Goal: Task Accomplishment & Management: Manage account settings

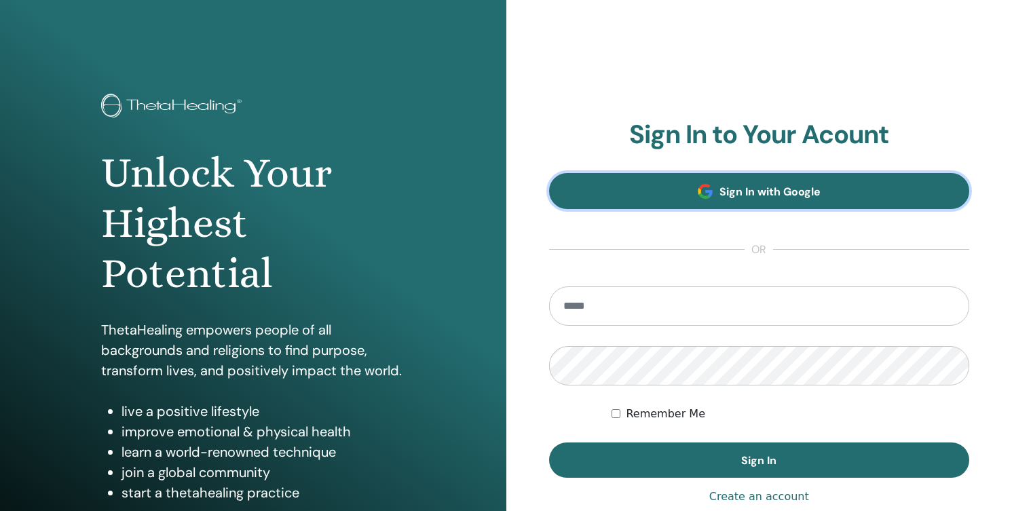
click at [761, 189] on span "Sign In with Google" at bounding box center [769, 192] width 101 height 14
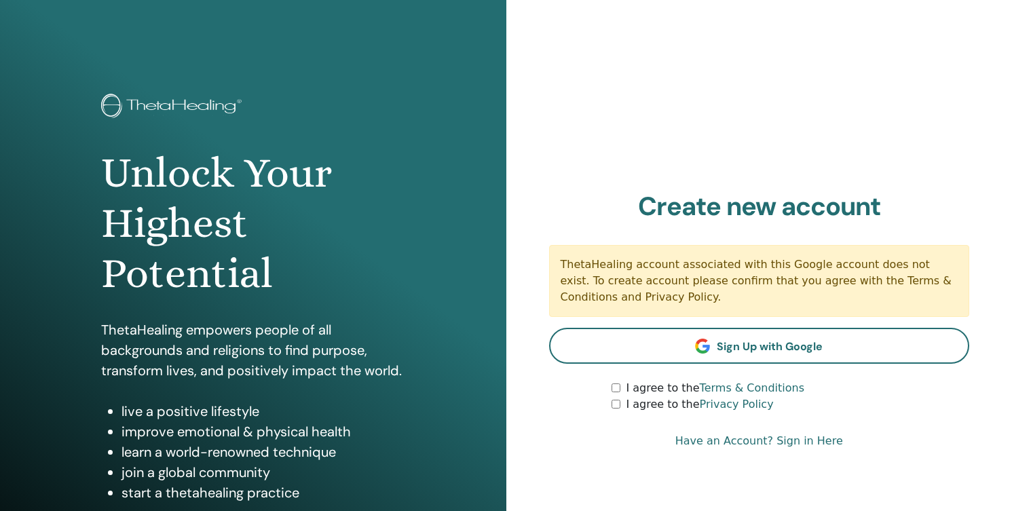
click at [812, 441] on link "Have an Account? Sign in Here" at bounding box center [759, 441] width 168 height 16
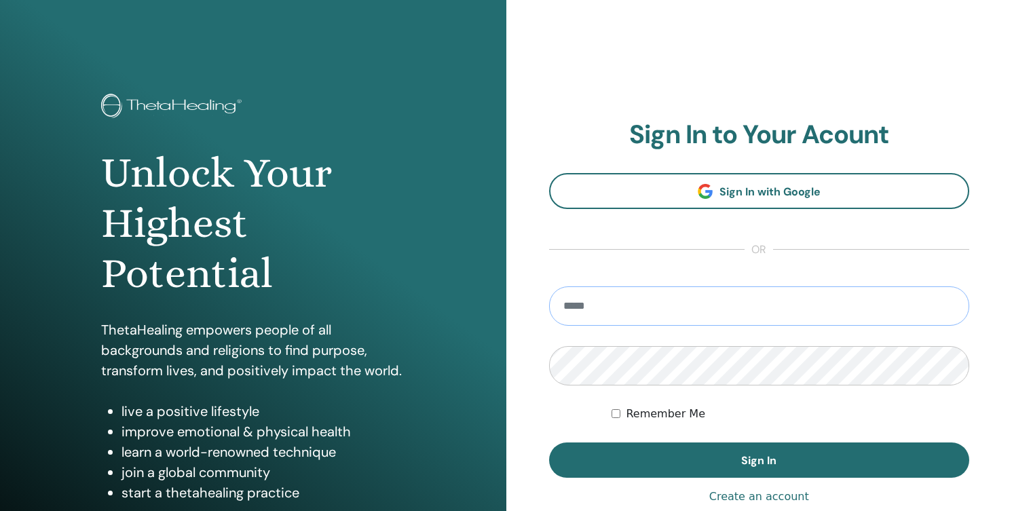
click at [651, 316] on input "email" at bounding box center [759, 305] width 421 height 39
type input "**********"
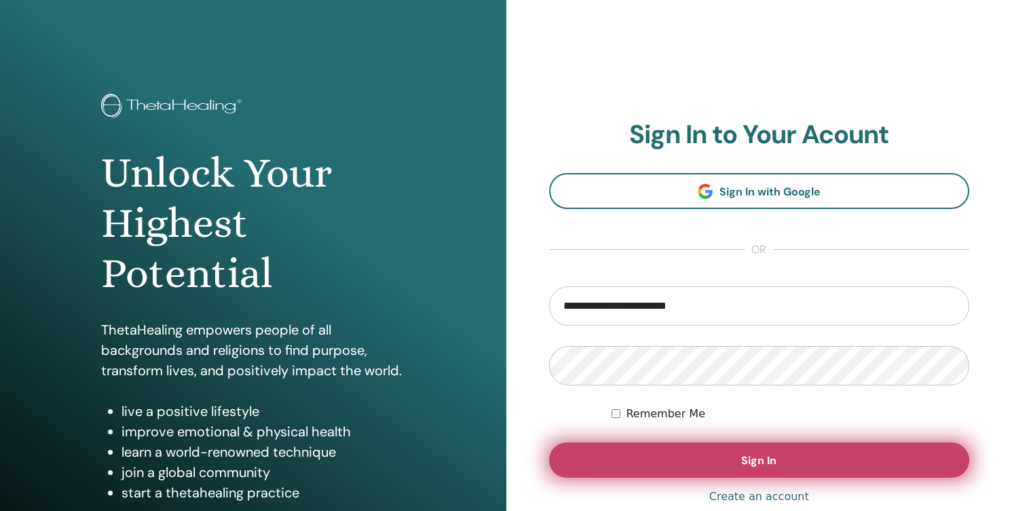
click at [584, 462] on button "Sign In" at bounding box center [759, 459] width 421 height 35
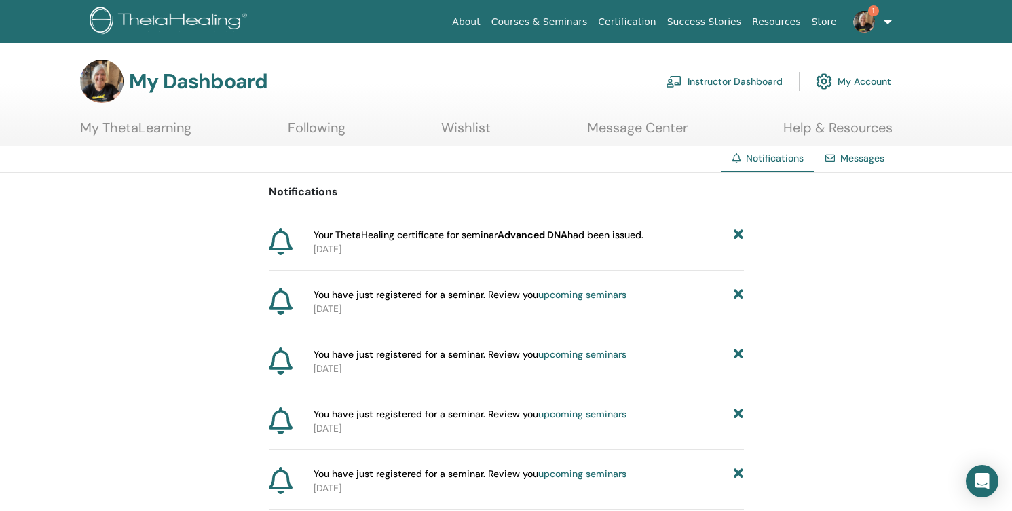
click at [760, 80] on link "Instructor Dashboard" at bounding box center [724, 81] width 117 height 30
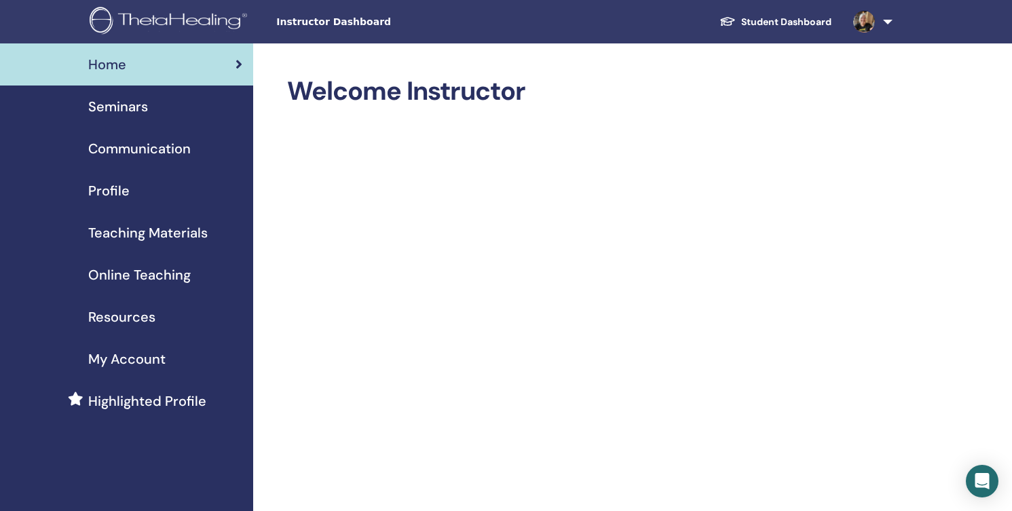
click at [134, 111] on span "Seminars" at bounding box center [118, 106] width 60 height 20
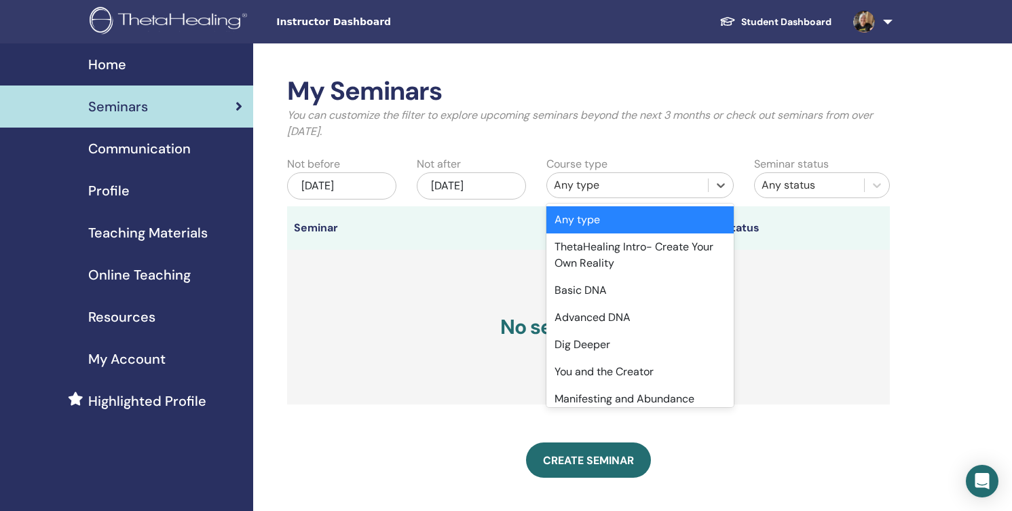
click at [602, 182] on div "Any type" at bounding box center [627, 185] width 147 height 16
click at [734, 222] on div "Any type ThetaHealing Intro- Create Your Own Reality Basic DNA Advanced DNA Dig…" at bounding box center [639, 306] width 187 height 204
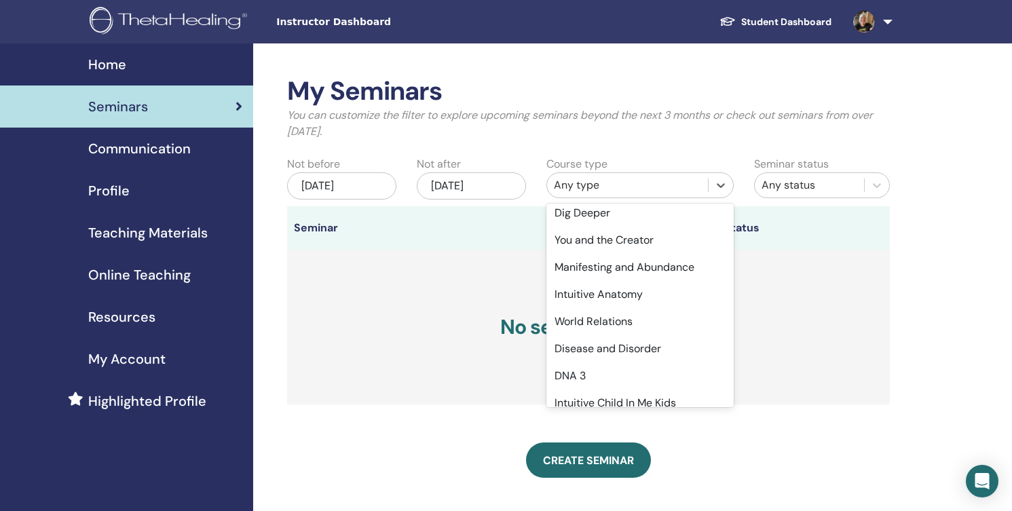
scroll to position [126, 0]
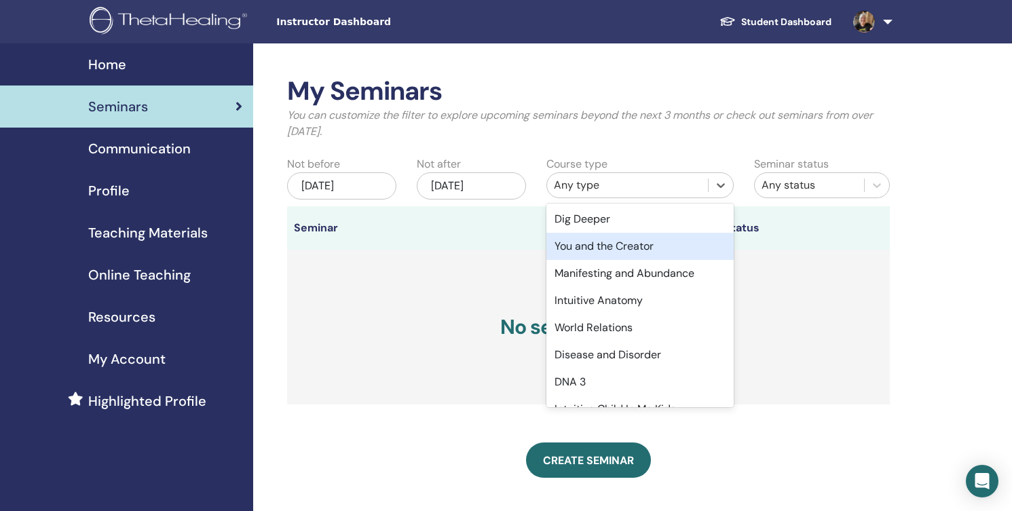
click at [639, 237] on div "You and the Creator" at bounding box center [639, 246] width 187 height 27
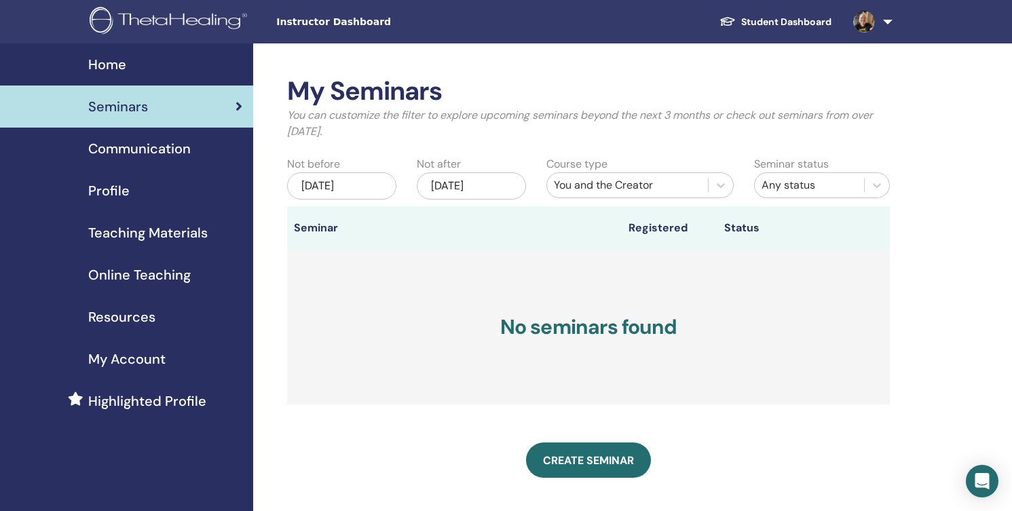
click at [501, 183] on div "Dec/03, 2025" at bounding box center [471, 185] width 109 height 27
click at [382, 185] on div "Jun/03, 2025" at bounding box center [341, 185] width 109 height 27
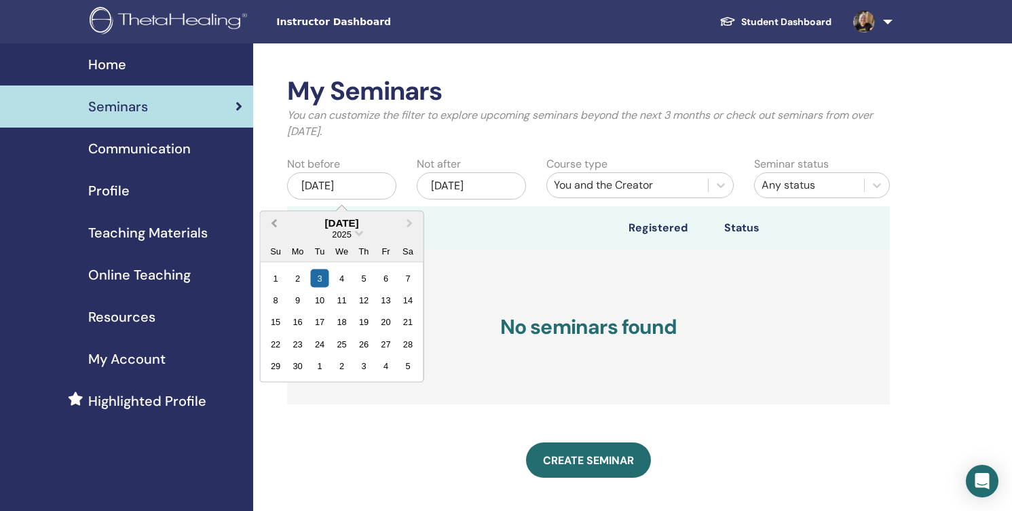
click at [272, 216] on button "Previous Month" at bounding box center [272, 223] width 22 height 22
click at [271, 216] on button "Previous Month" at bounding box center [272, 223] width 22 height 22
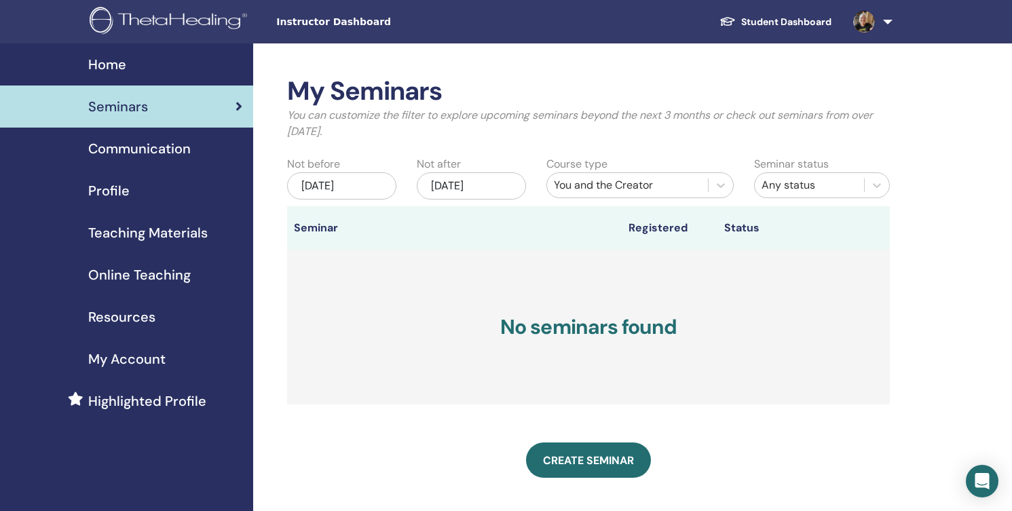
click at [364, 185] on div "Jun/03, 2025" at bounding box center [341, 185] width 109 height 27
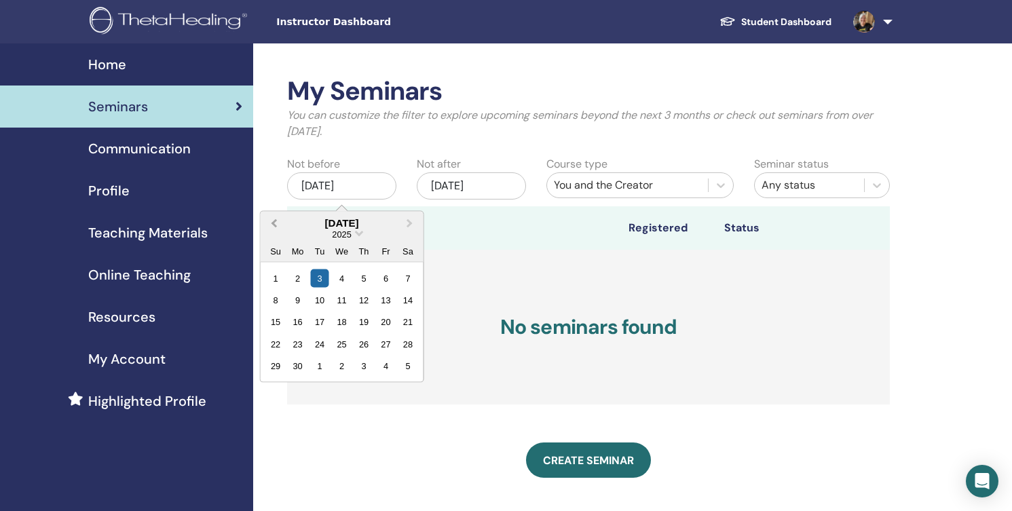
click at [273, 221] on span "Previous Month" at bounding box center [273, 223] width 0 height 14
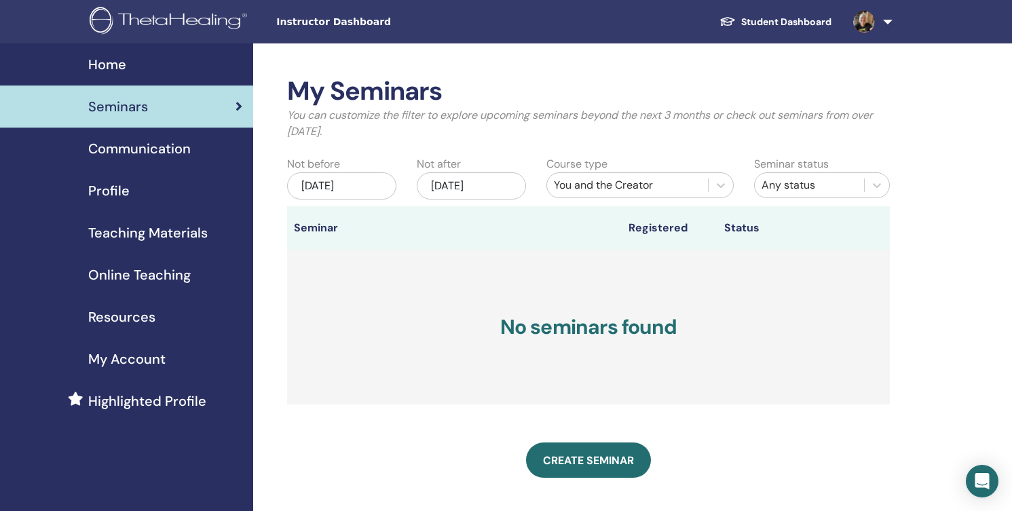
click at [372, 183] on div "Jun/03, 2025" at bounding box center [341, 185] width 109 height 27
drag, startPoint x: 371, startPoint y: 183, endPoint x: 343, endPoint y: 180, distance: 27.9
click at [343, 180] on div "Jun/03, 2025" at bounding box center [341, 185] width 109 height 27
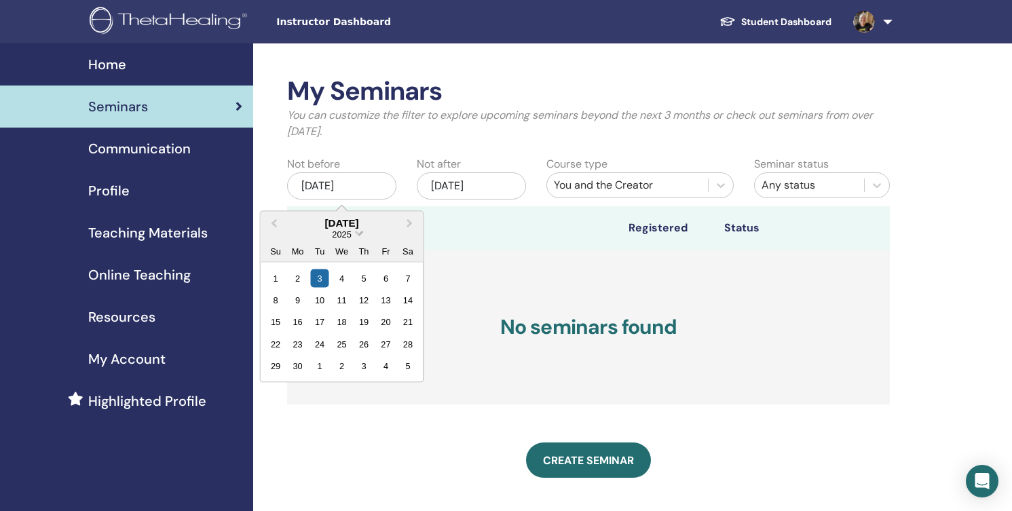
click at [360, 234] on span "Choose Date" at bounding box center [359, 231] width 9 height 9
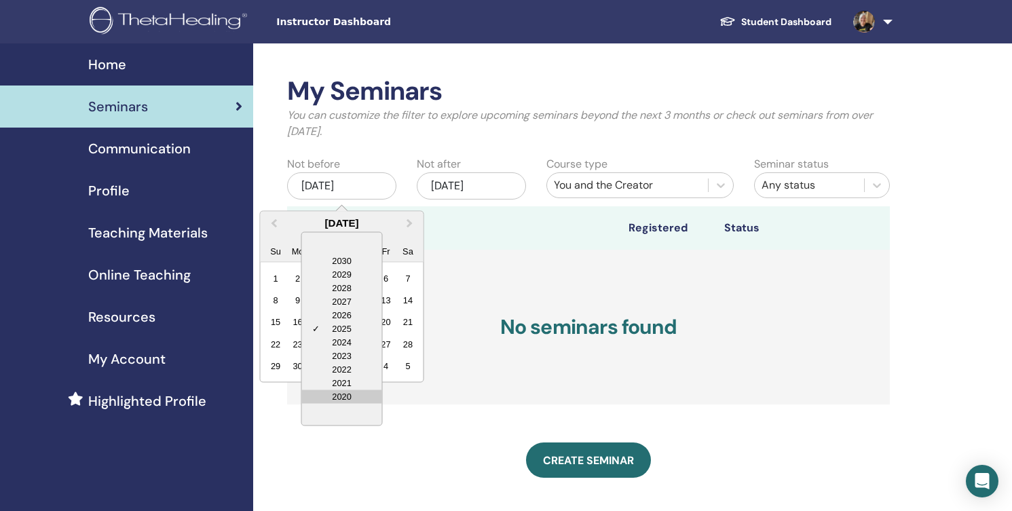
click at [345, 400] on div "2020" at bounding box center [341, 396] width 80 height 14
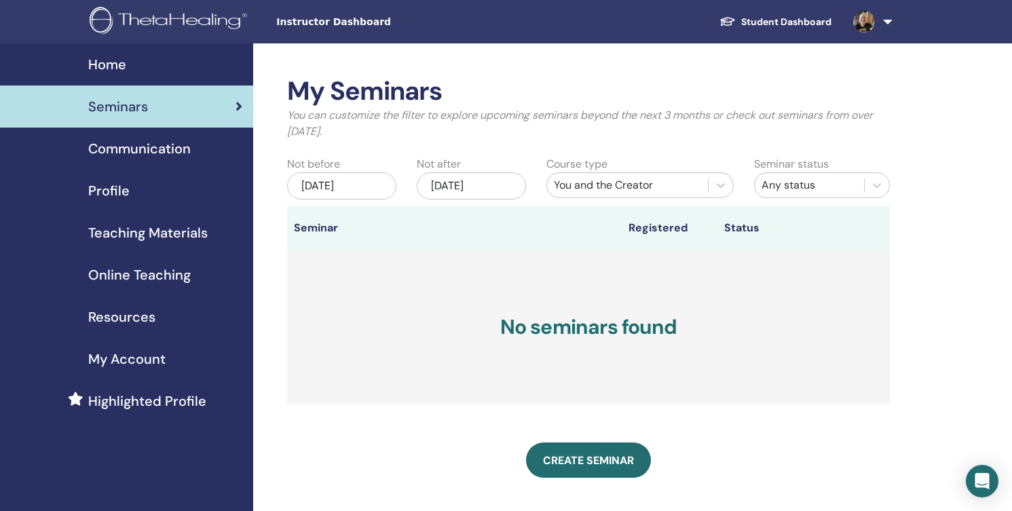
click at [845, 225] on th "Status" at bounding box center [788, 227] width 143 height 43
click at [947, 176] on div "My Seminars You can customize the filter to explore upcoming seminars beyond th…" at bounding box center [632, 411] width 759 height 736
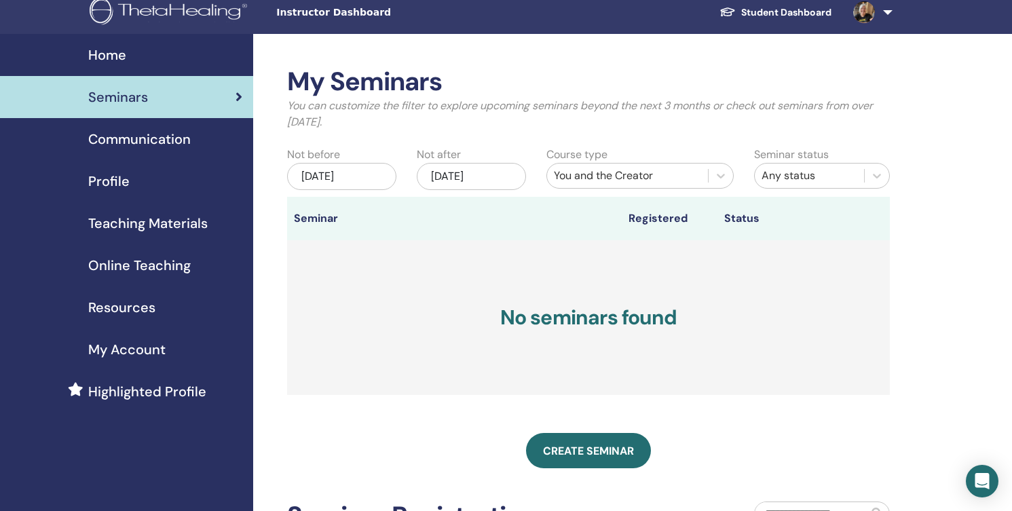
scroll to position [0, 0]
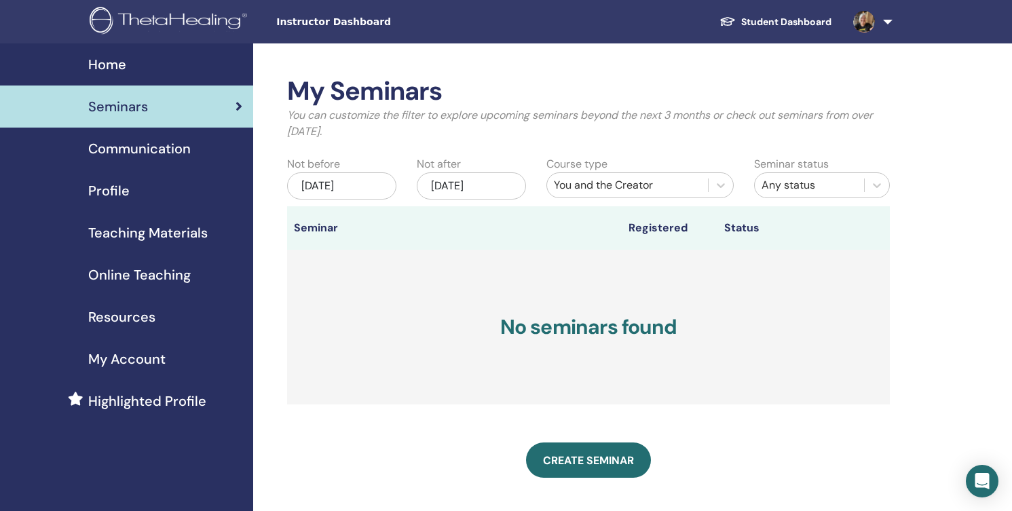
click at [571, 335] on h3 "No seminars found" at bounding box center [588, 327] width 603 height 155
click at [341, 182] on div "Jun/03, 2025" at bounding box center [341, 185] width 109 height 27
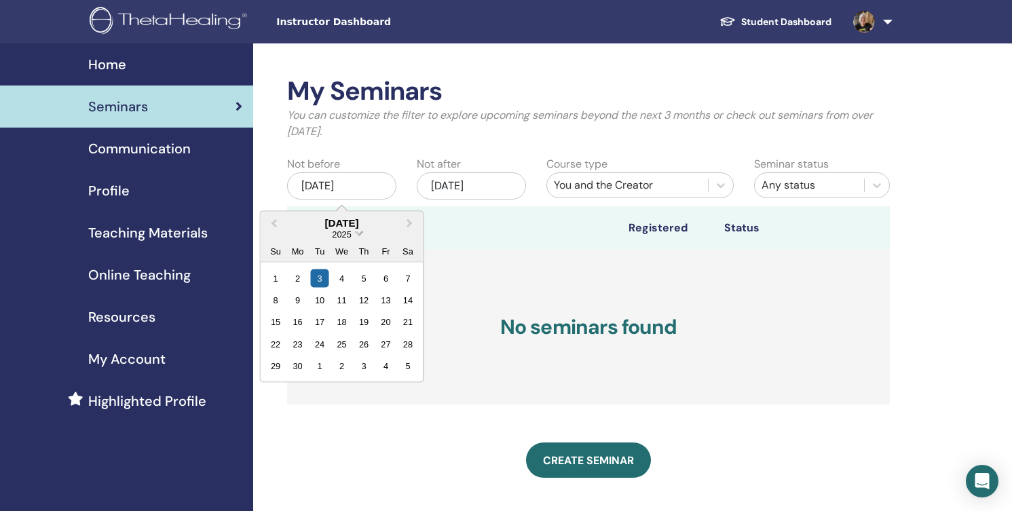
click at [349, 233] on span "2025" at bounding box center [341, 234] width 19 height 10
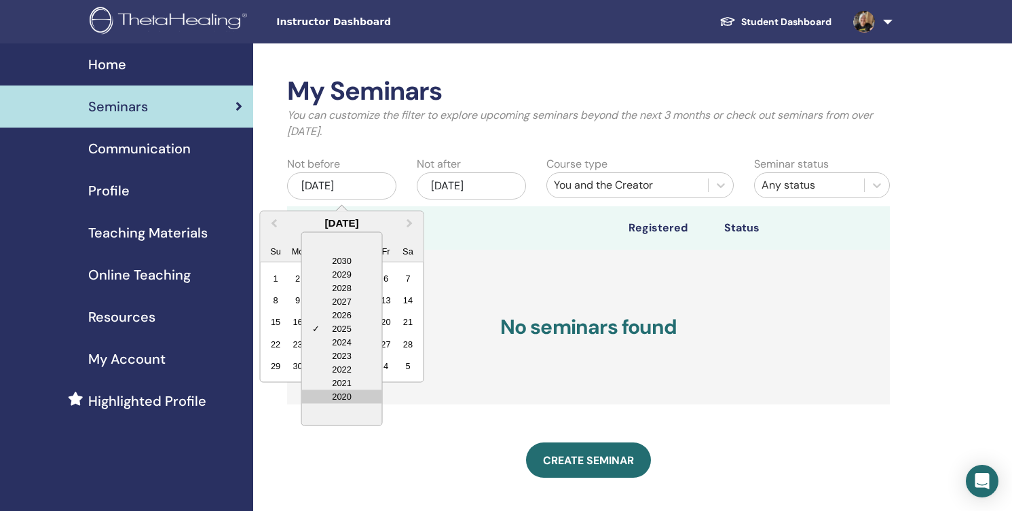
click at [332, 394] on div "2020" at bounding box center [341, 396] width 80 height 14
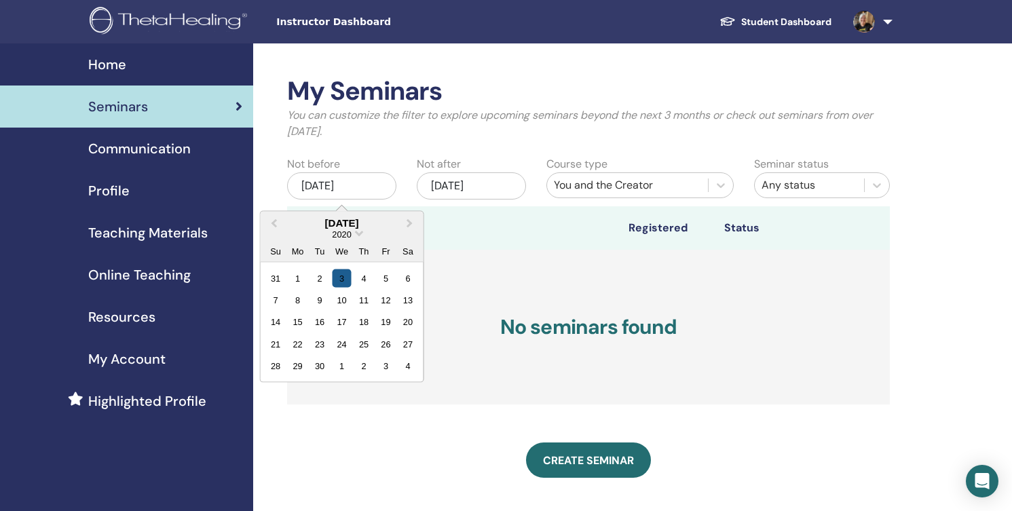
click at [342, 274] on div "3" at bounding box center [341, 278] width 18 height 18
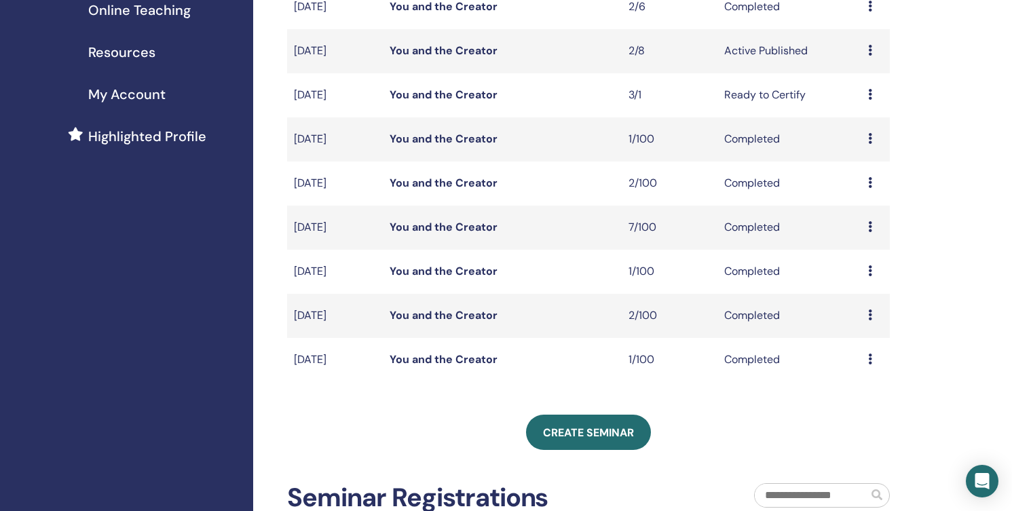
scroll to position [275, 0]
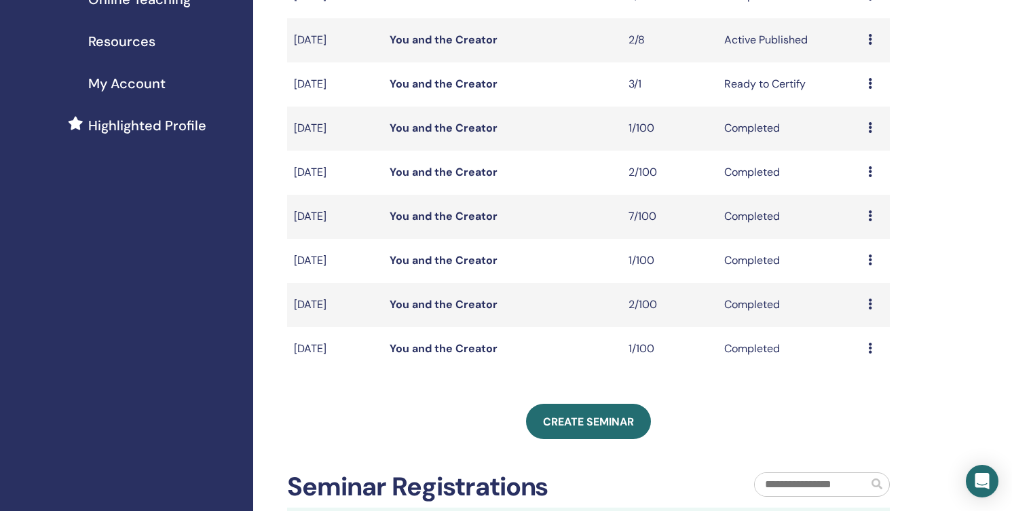
click at [869, 169] on icon at bounding box center [870, 171] width 4 height 11
click at [854, 195] on link "Attendees" at bounding box center [861, 201] width 52 height 14
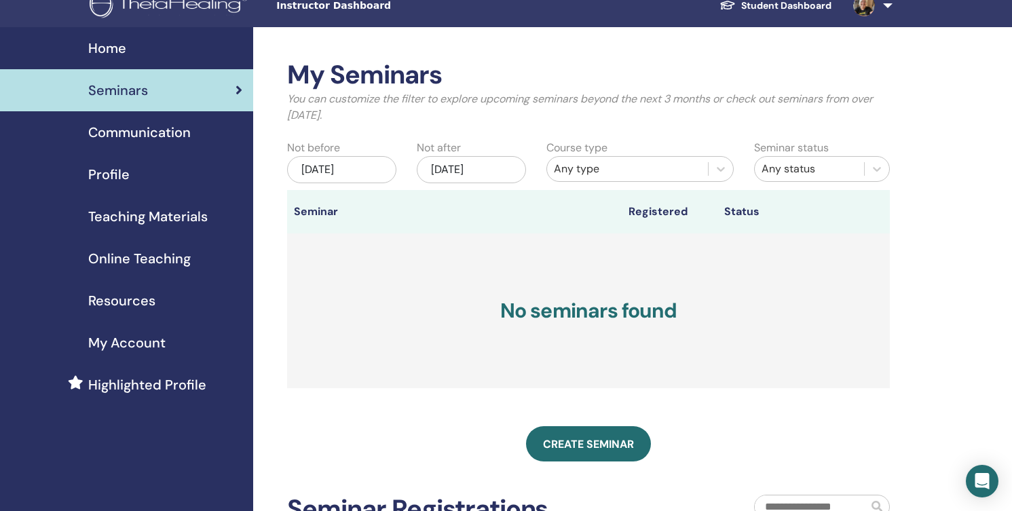
scroll to position [15, 0]
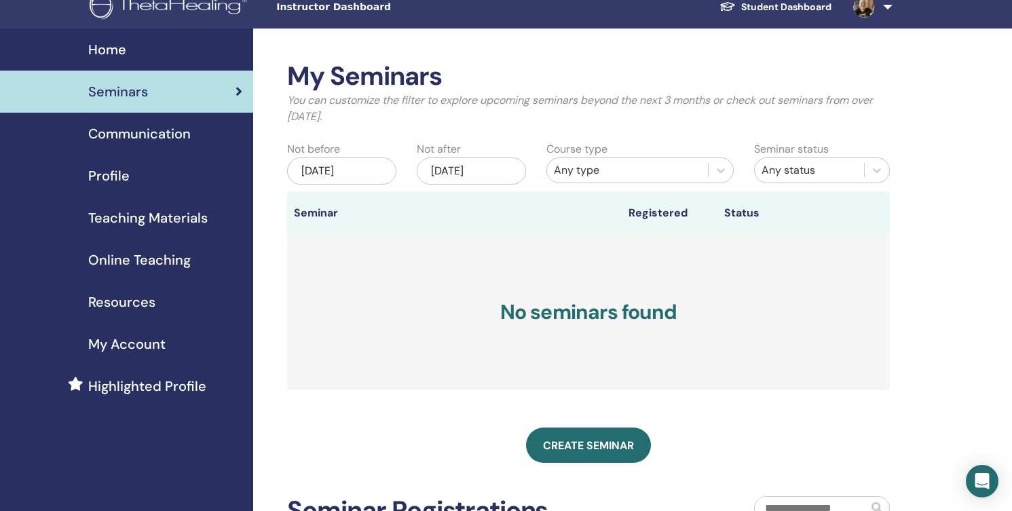
click at [373, 168] on div "Jun/03, 2025" at bounding box center [341, 170] width 109 height 27
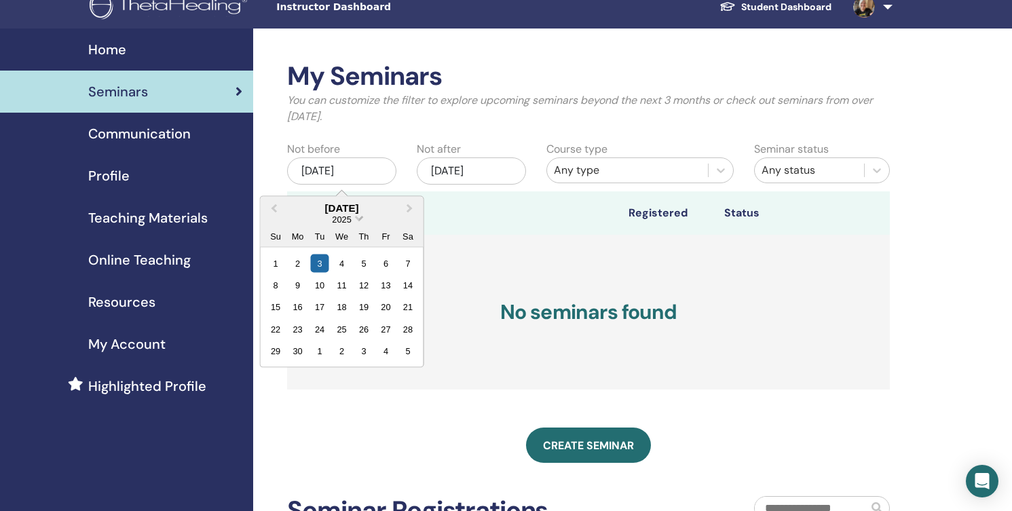
click at [358, 221] on span "Choose Date" at bounding box center [359, 216] width 9 height 9
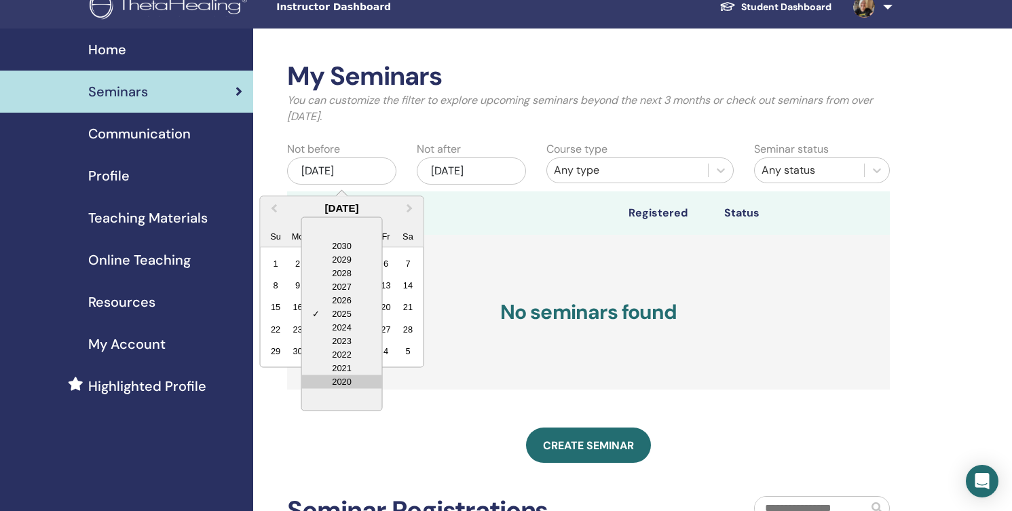
click at [341, 380] on div "2020" at bounding box center [341, 382] width 80 height 14
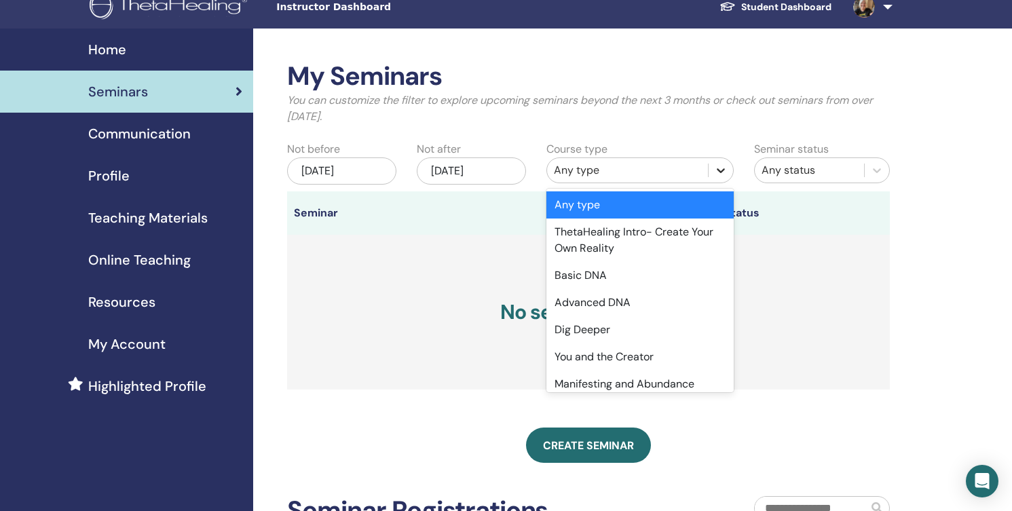
click at [725, 170] on icon at bounding box center [721, 171] width 14 height 14
click at [647, 358] on div "You and the Creator" at bounding box center [639, 356] width 187 height 27
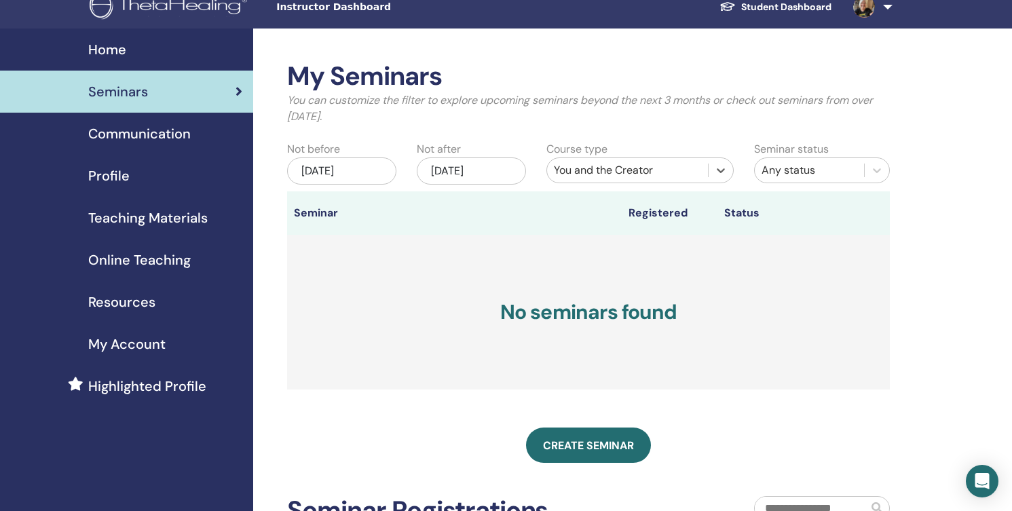
click at [337, 162] on div "Jun/03, 2025" at bounding box center [341, 170] width 109 height 27
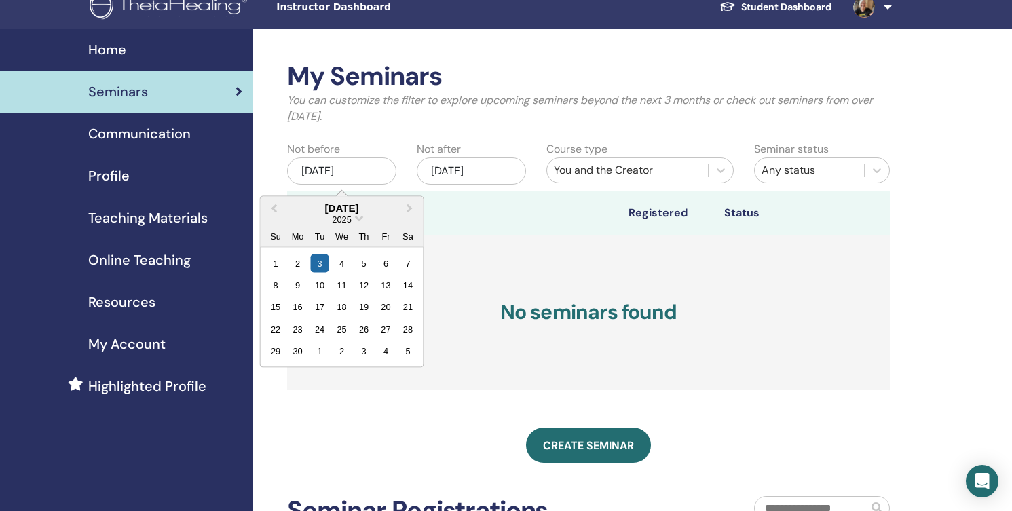
click at [353, 221] on div "2025" at bounding box center [341, 219] width 163 height 12
click at [356, 214] on div "2025" at bounding box center [341, 219] width 163 height 12
click at [352, 217] on div "2025" at bounding box center [341, 219] width 163 height 12
click at [346, 217] on span "2025" at bounding box center [341, 219] width 19 height 10
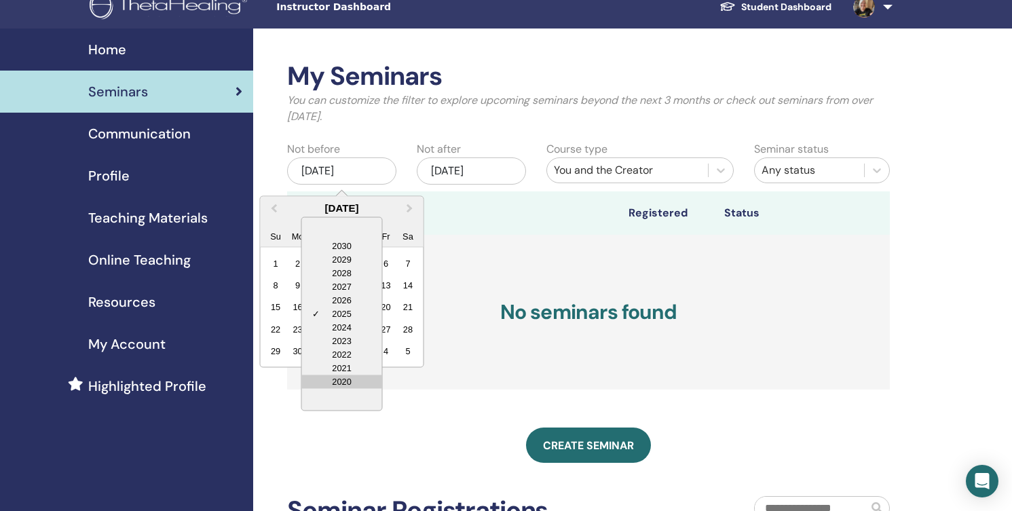
click at [341, 381] on div "2020" at bounding box center [341, 382] width 80 height 14
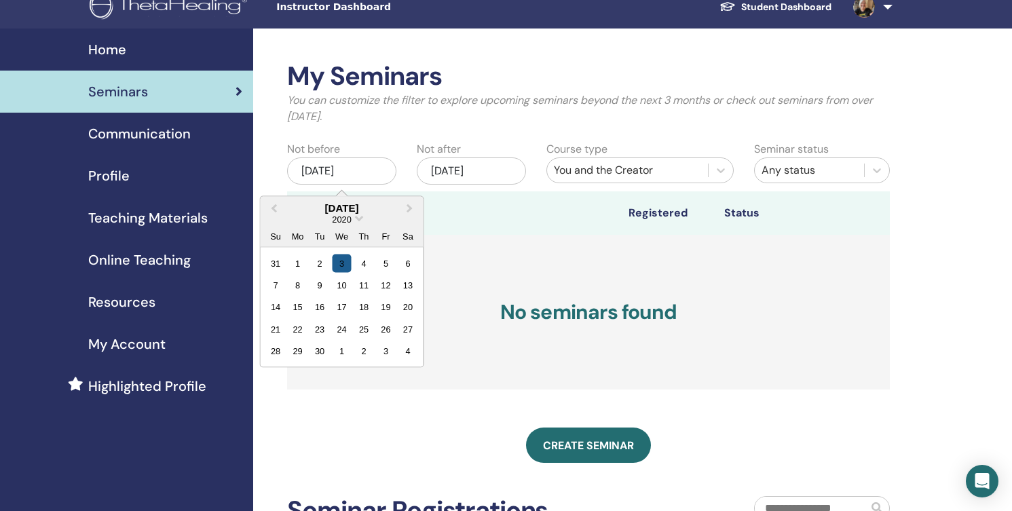
click at [338, 263] on div "3" at bounding box center [341, 263] width 18 height 18
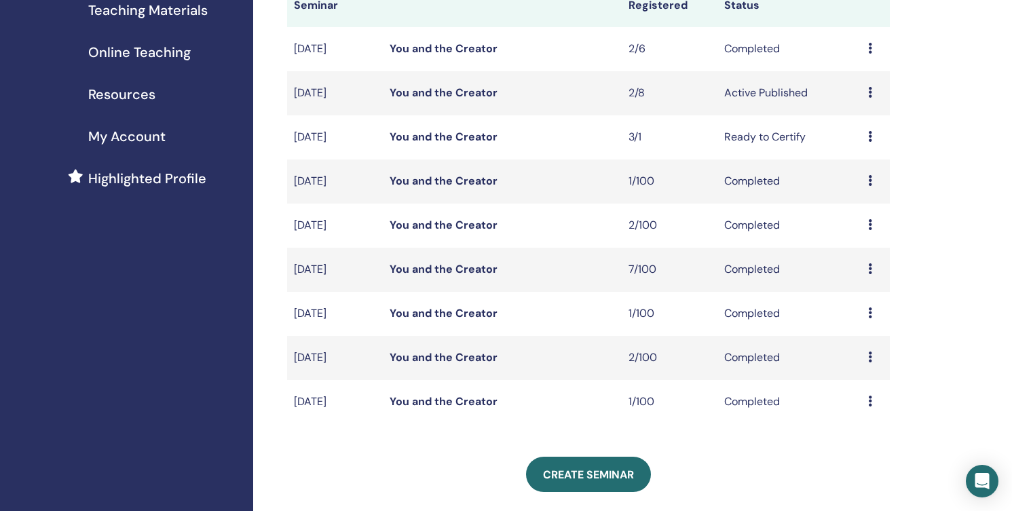
scroll to position [209, 0]
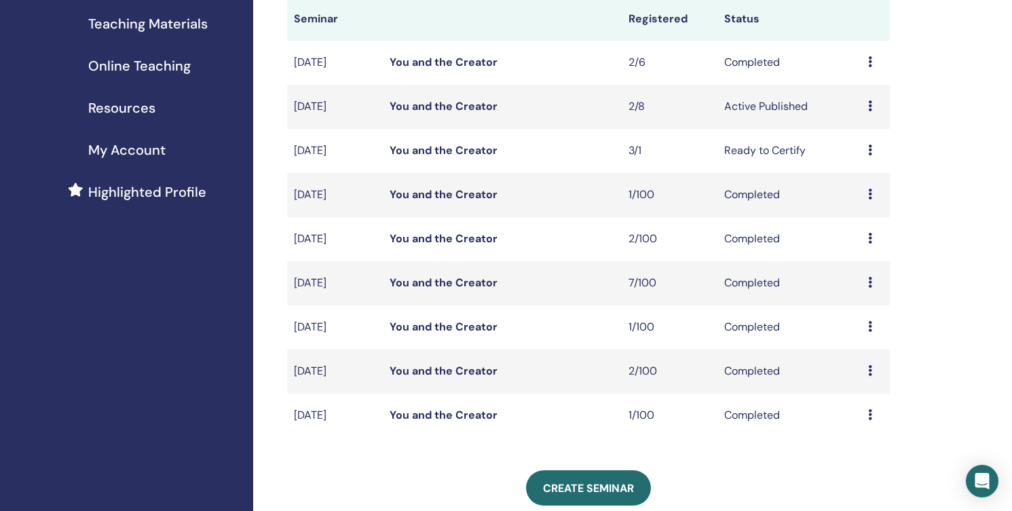
click at [868, 105] on icon at bounding box center [870, 105] width 4 height 11
click at [867, 155] on link "Attendees" at bounding box center [861, 158] width 52 height 14
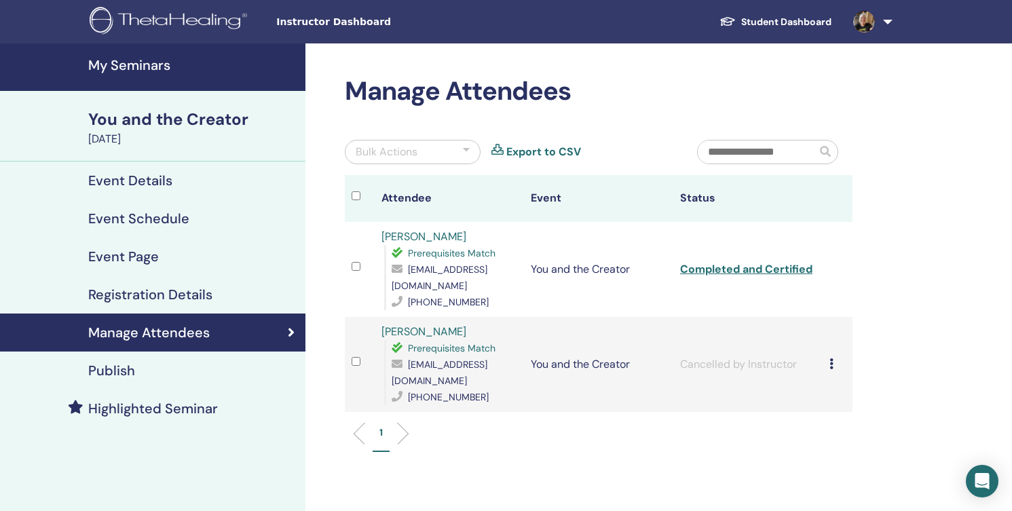
click at [819, 18] on link "Student Dashboard" at bounding box center [775, 21] width 134 height 25
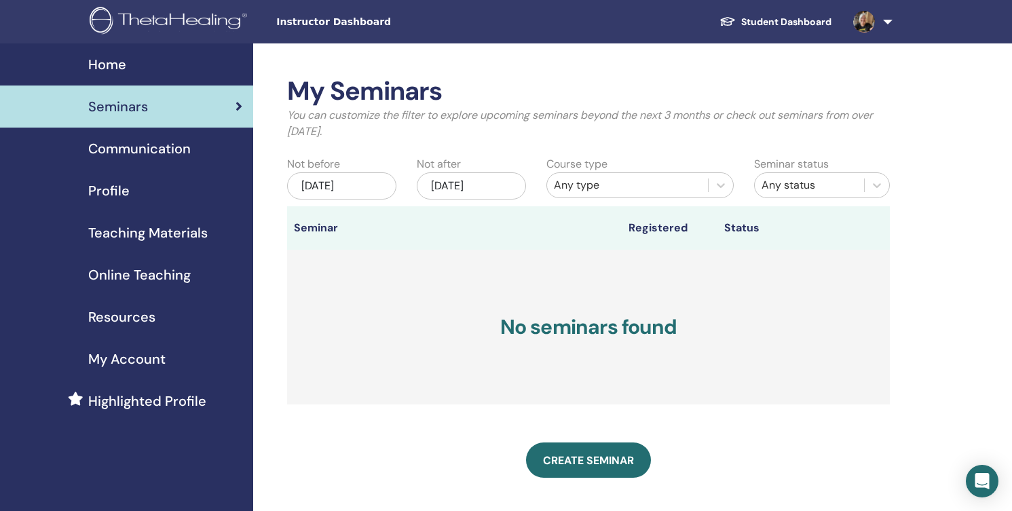
click at [387, 180] on div "Jun/03, 2025" at bounding box center [341, 185] width 109 height 27
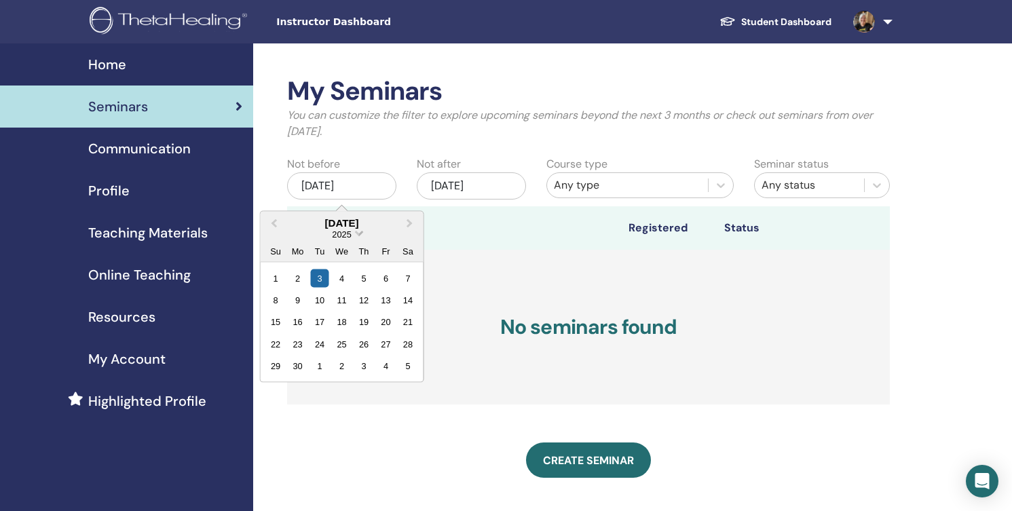
click at [351, 230] on span "2025" at bounding box center [341, 234] width 19 height 10
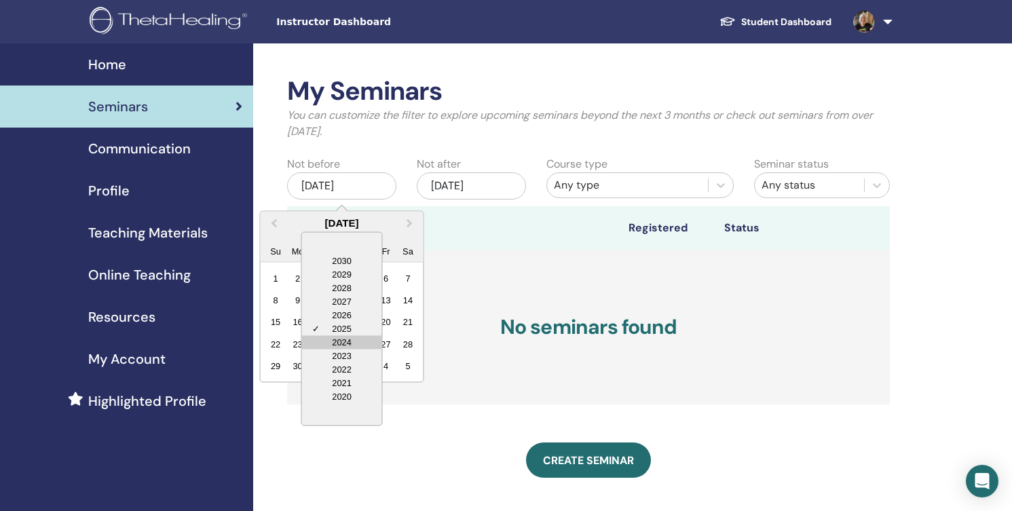
click at [335, 337] on div "2024" at bounding box center [341, 342] width 80 height 14
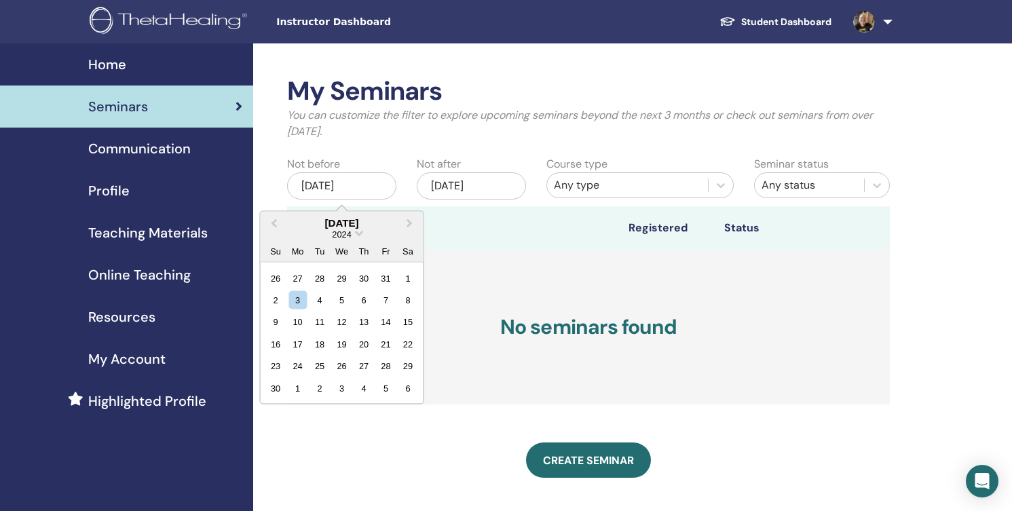
click at [580, 184] on div "Any type" at bounding box center [627, 185] width 147 height 16
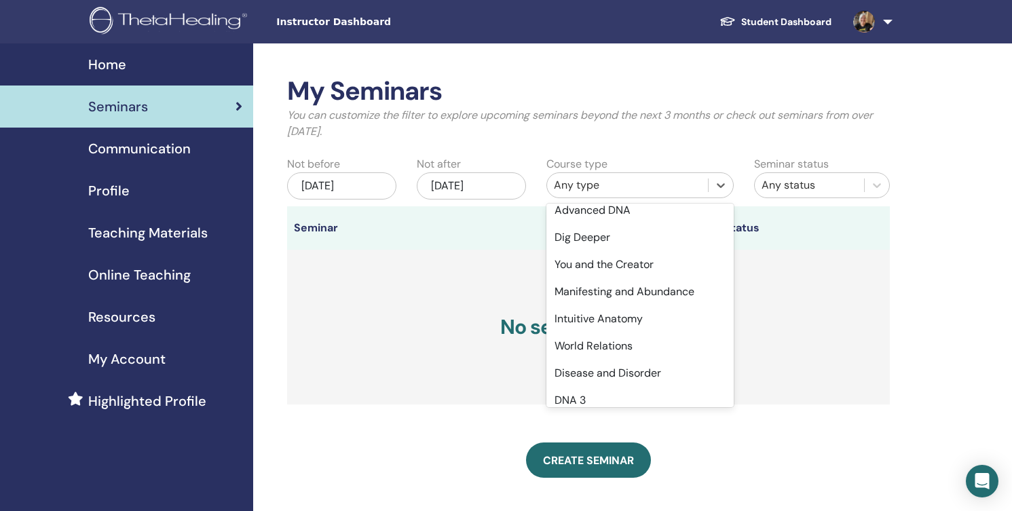
scroll to position [140, 0]
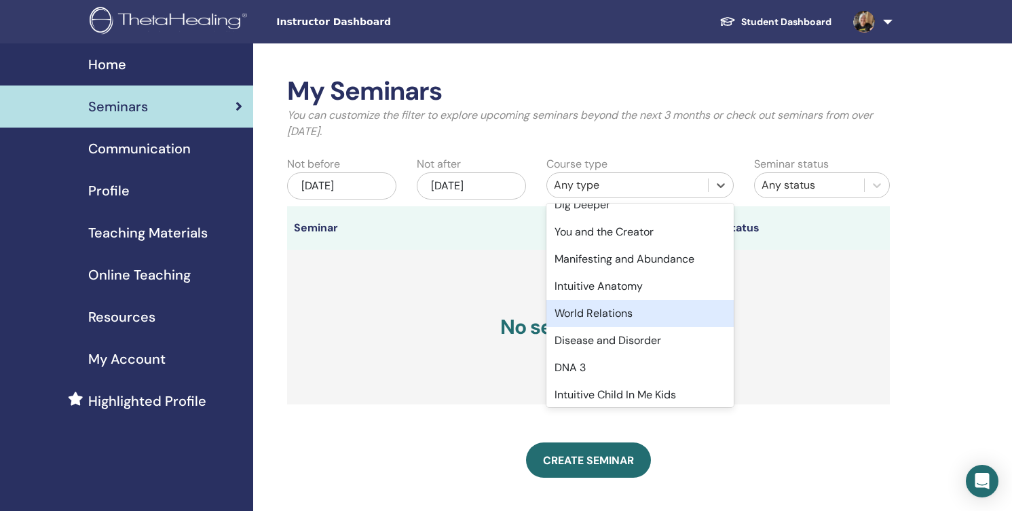
click at [644, 316] on div "World Relations" at bounding box center [639, 313] width 187 height 27
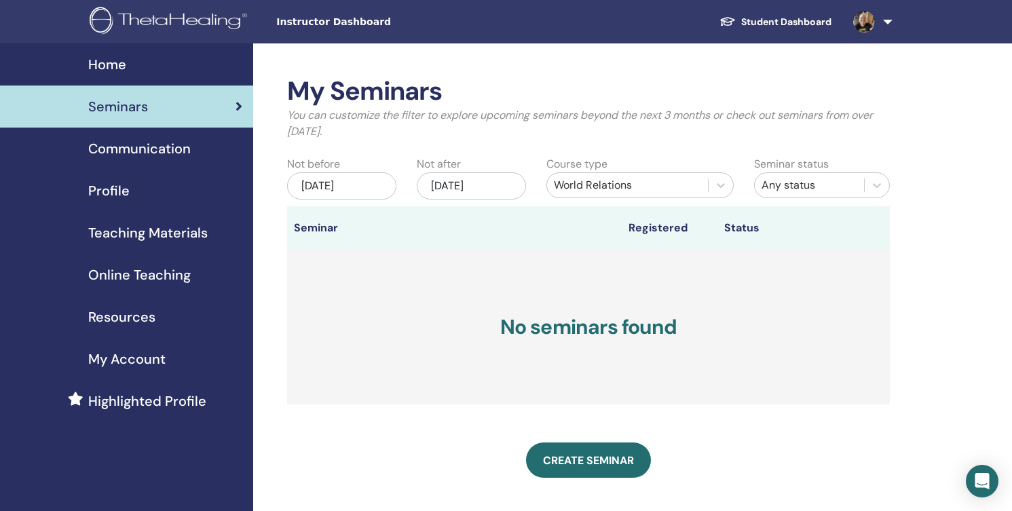
click at [353, 185] on div "Jun/03, 2025" at bounding box center [341, 185] width 109 height 27
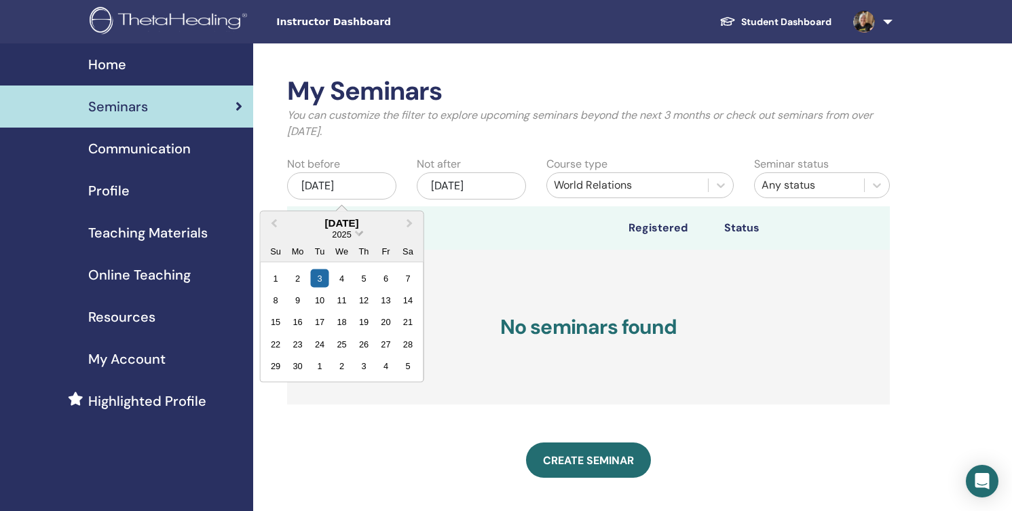
click at [345, 231] on span "2025" at bounding box center [341, 234] width 19 height 10
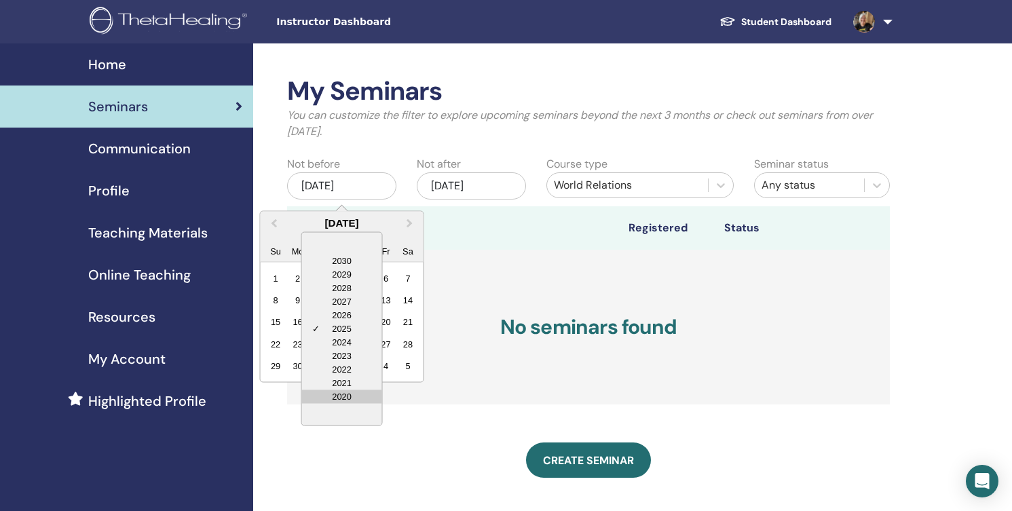
click at [345, 393] on div "2020" at bounding box center [341, 396] width 80 height 14
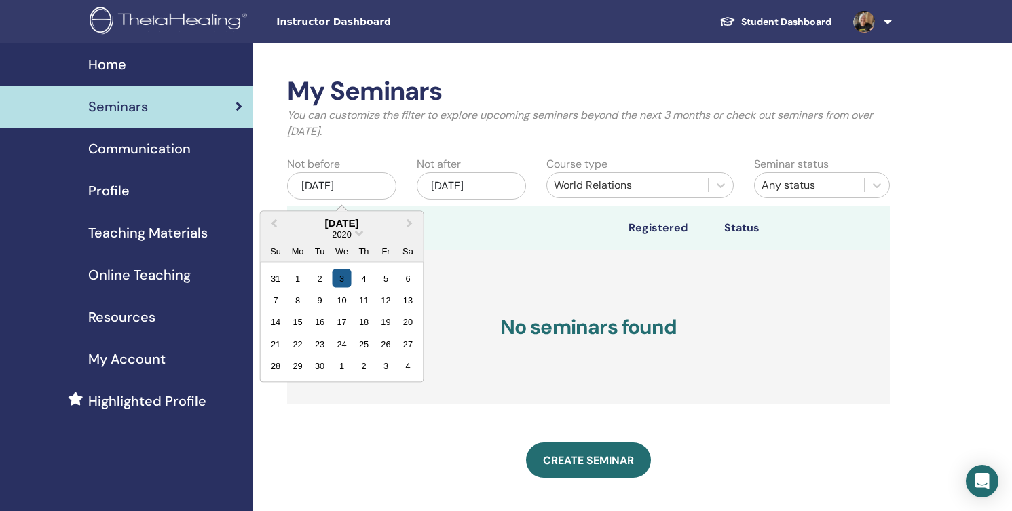
click at [339, 280] on div "3" at bounding box center [341, 278] width 18 height 18
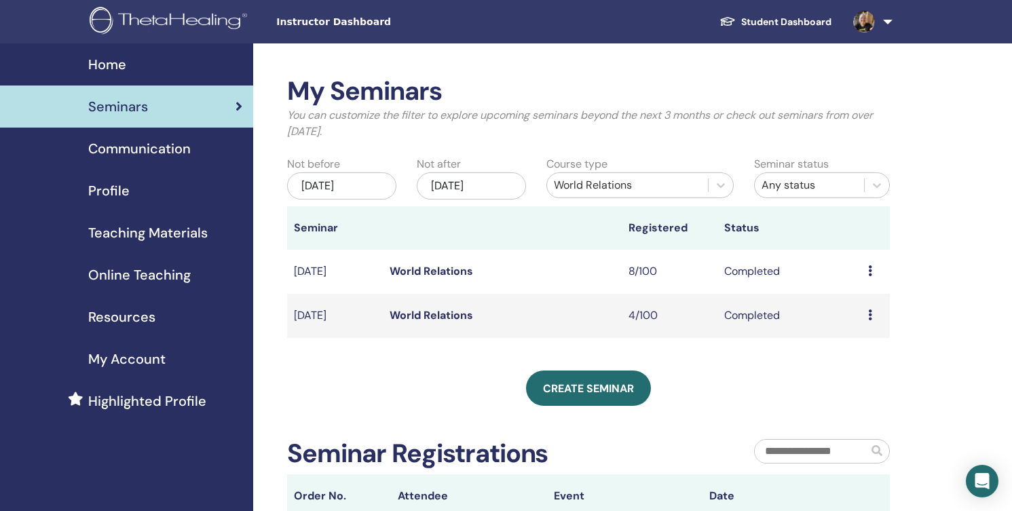
click at [870, 268] on icon at bounding box center [870, 270] width 4 height 11
click at [869, 301] on link "Attendees" at bounding box center [863, 299] width 52 height 14
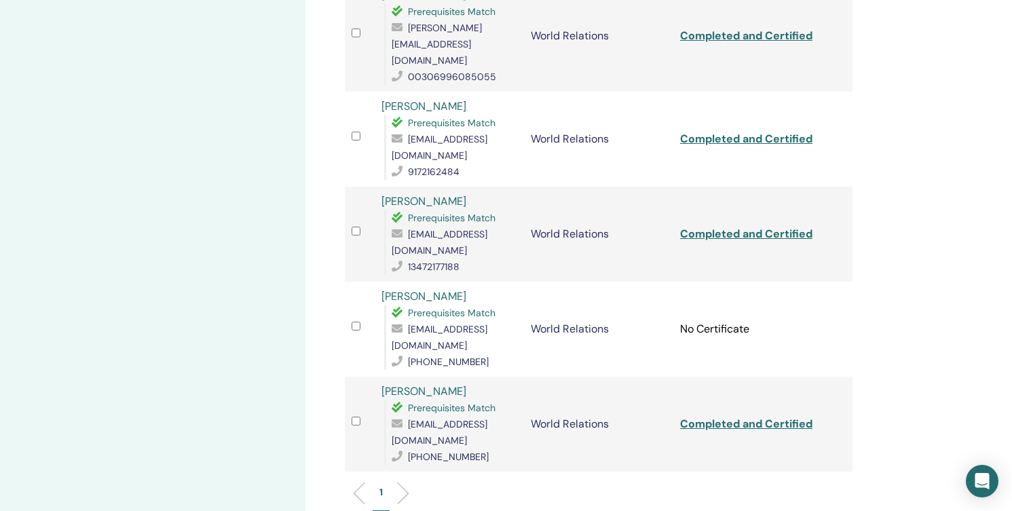
scroll to position [533, 0]
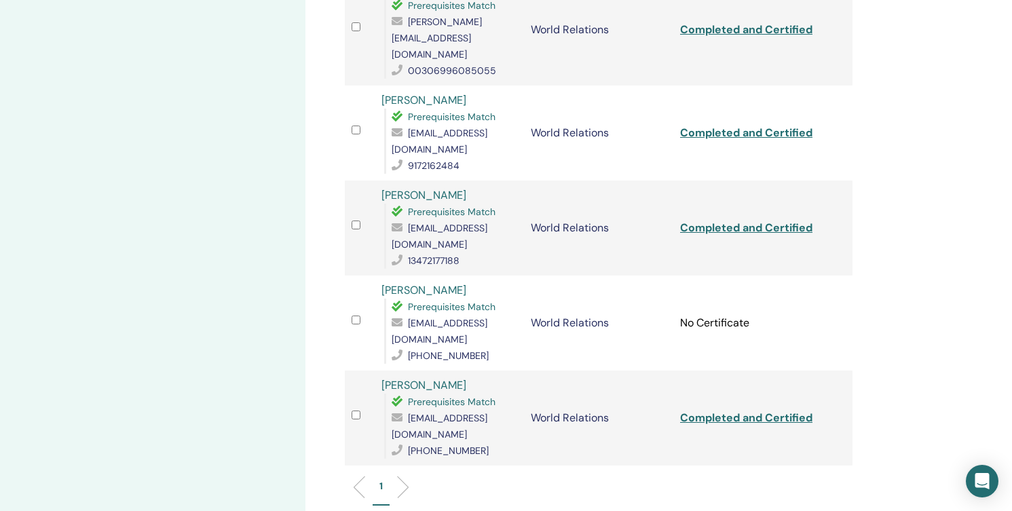
click at [406, 476] on li at bounding box center [397, 487] width 23 height 23
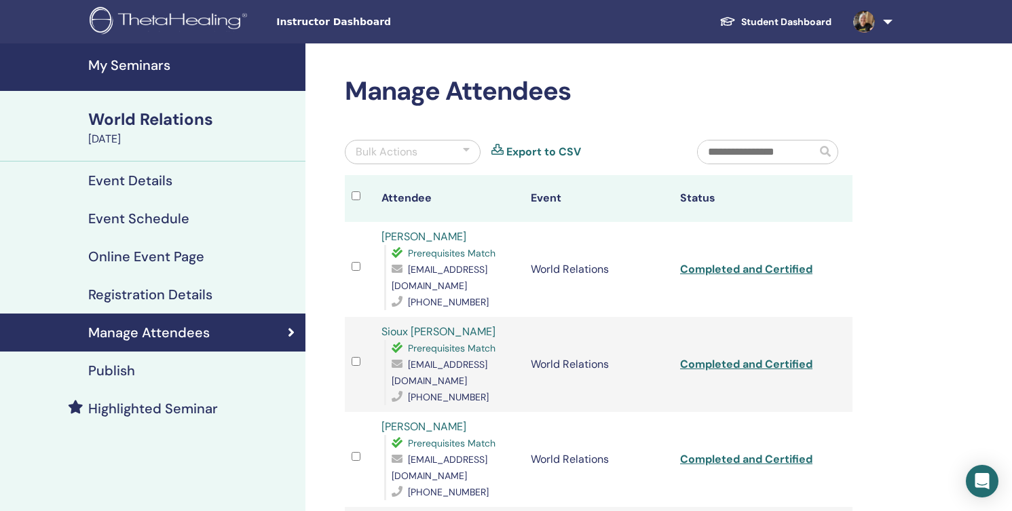
scroll to position [8, 0]
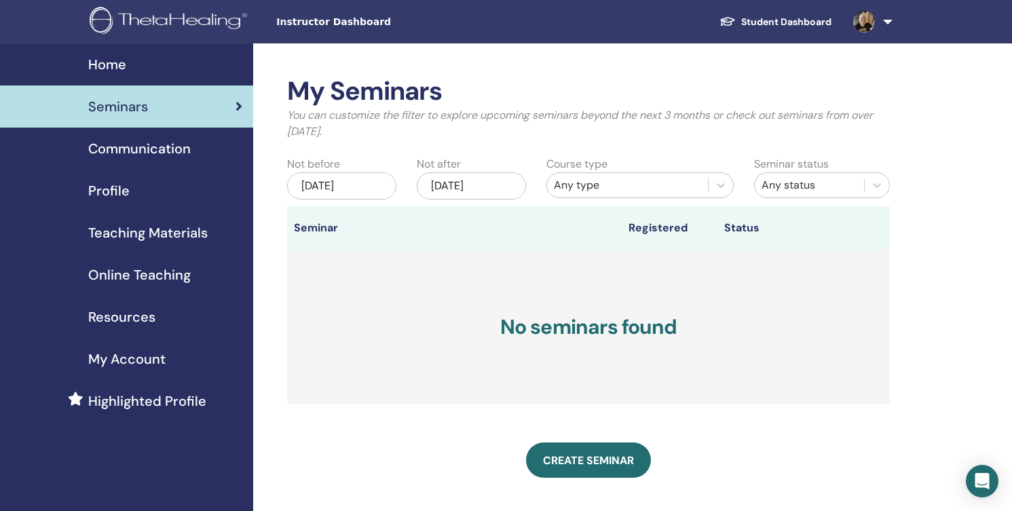
click at [376, 187] on div "Jun/03, 2025" at bounding box center [341, 185] width 109 height 27
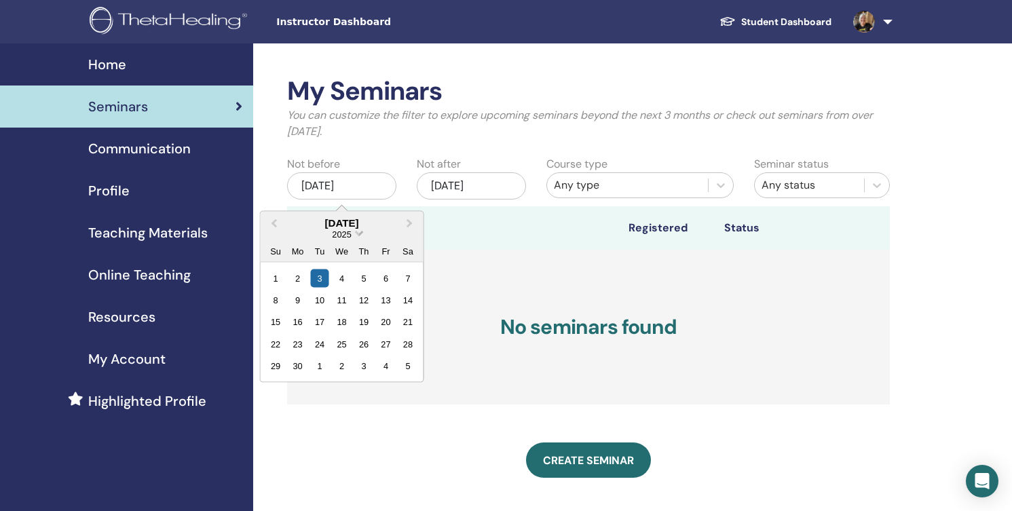
click at [360, 230] on span "Choose Date" at bounding box center [359, 231] width 9 height 9
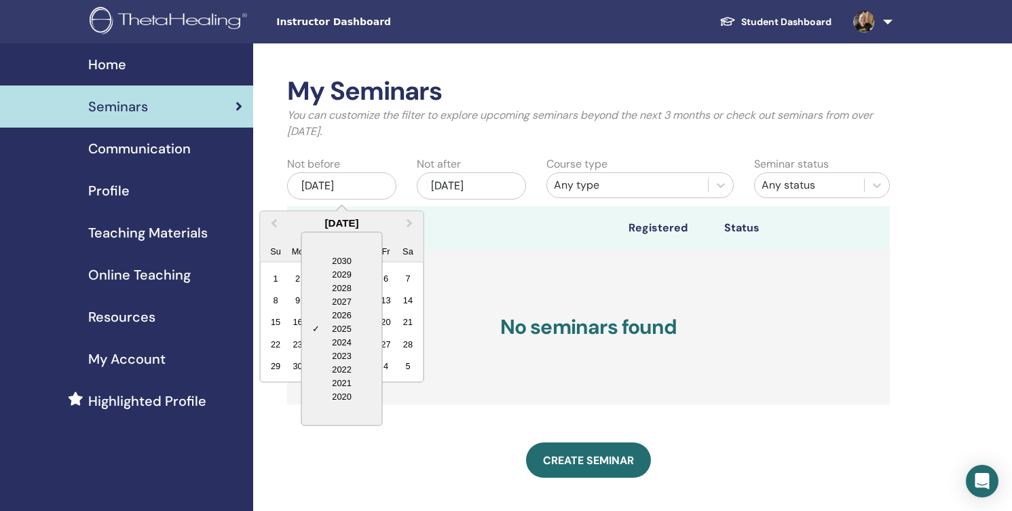
click at [343, 392] on div "2020" at bounding box center [341, 396] width 80 height 14
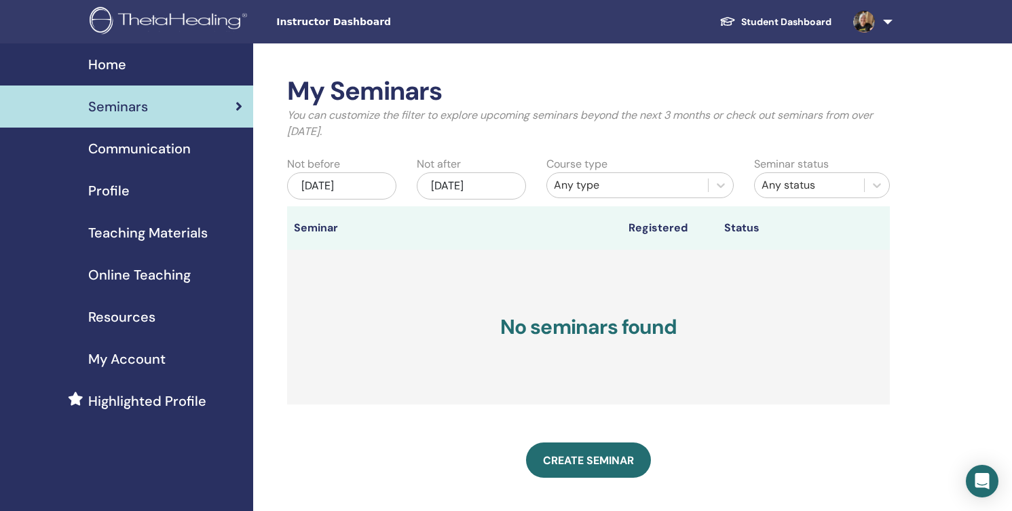
click at [485, 183] on div "Dec/03, 2025" at bounding box center [471, 185] width 109 height 27
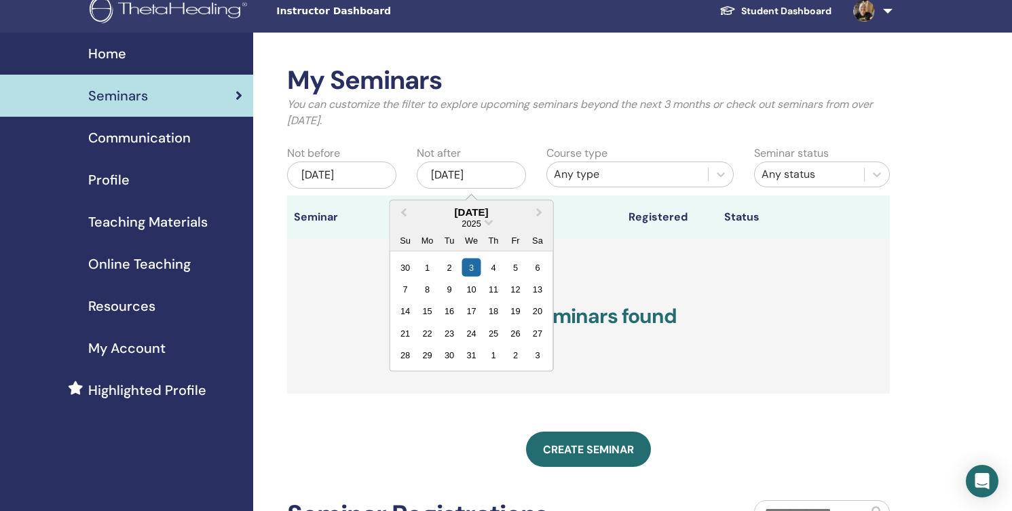
scroll to position [18, 0]
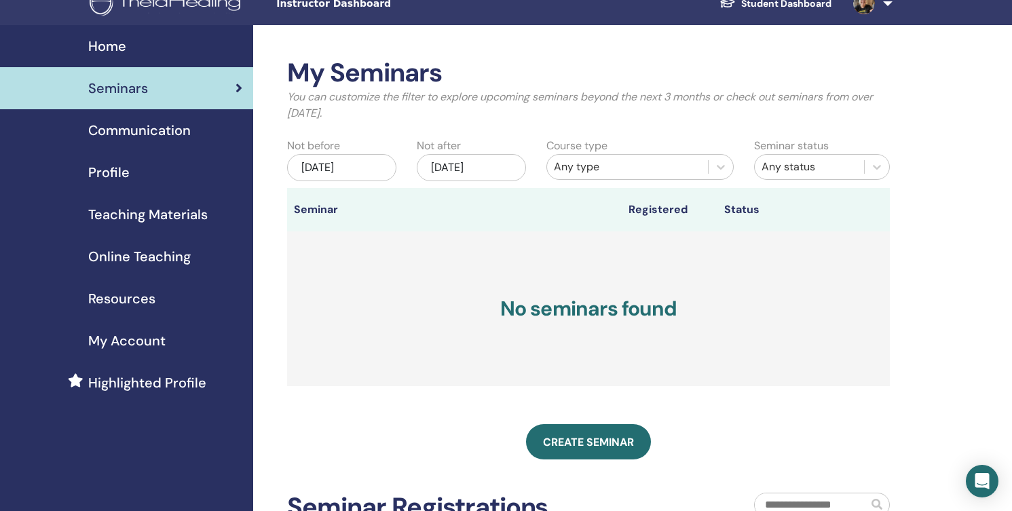
click at [341, 169] on div "[DATE]" at bounding box center [341, 167] width 109 height 27
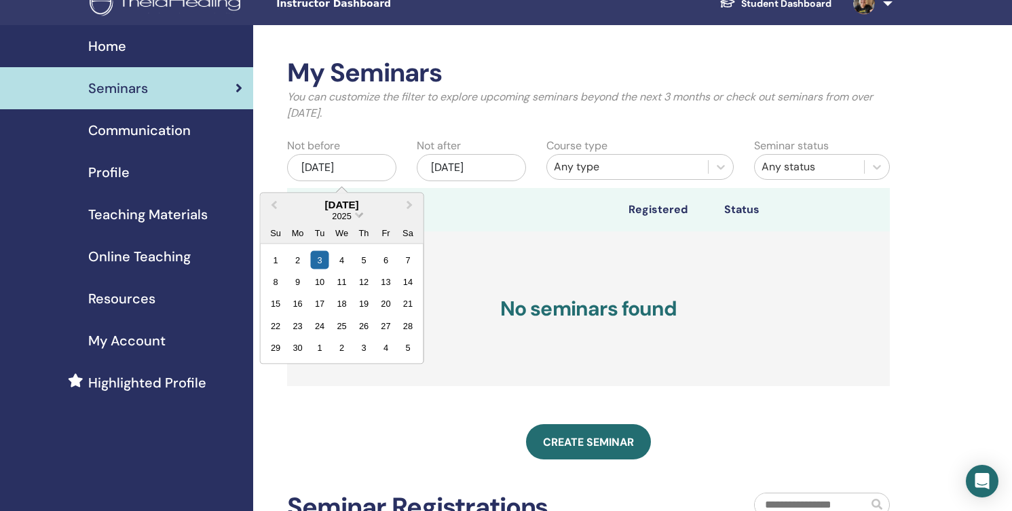
click at [348, 215] on span "2025" at bounding box center [341, 215] width 19 height 10
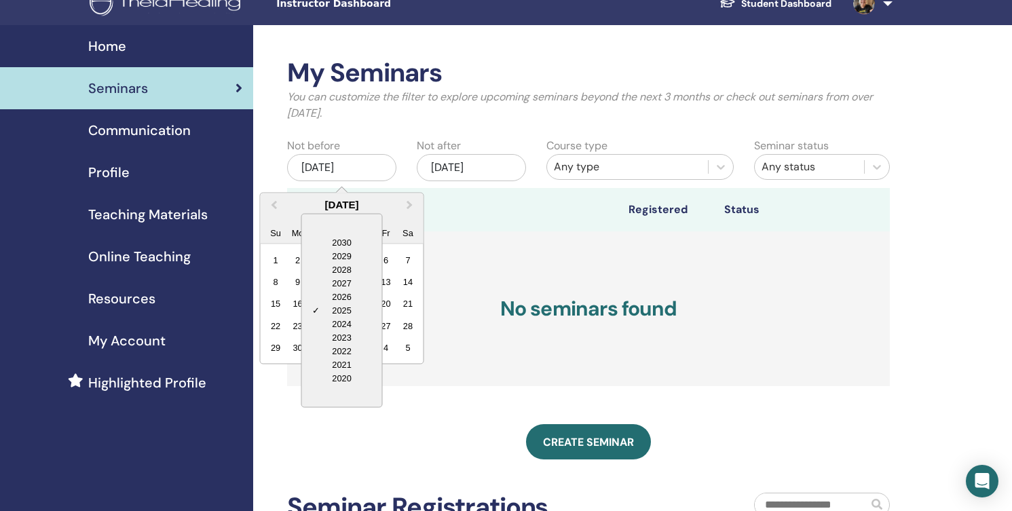
click at [339, 380] on div "2020" at bounding box center [341, 378] width 80 height 14
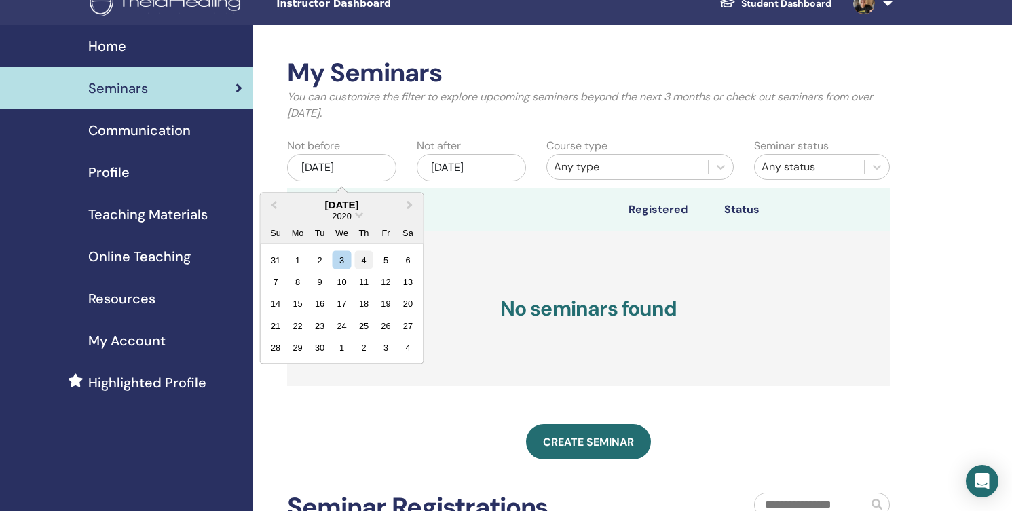
click at [360, 256] on div "4" at bounding box center [363, 259] width 18 height 18
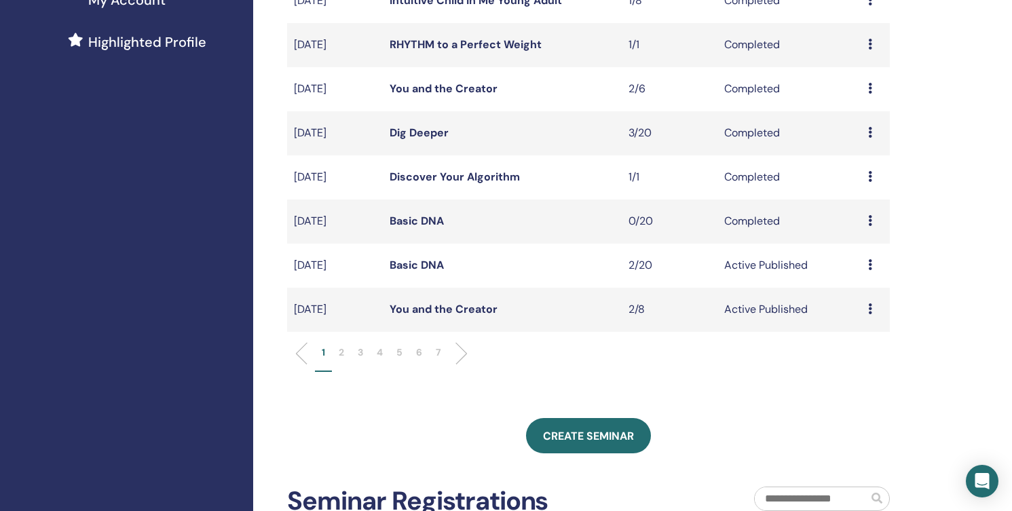
scroll to position [360, 0]
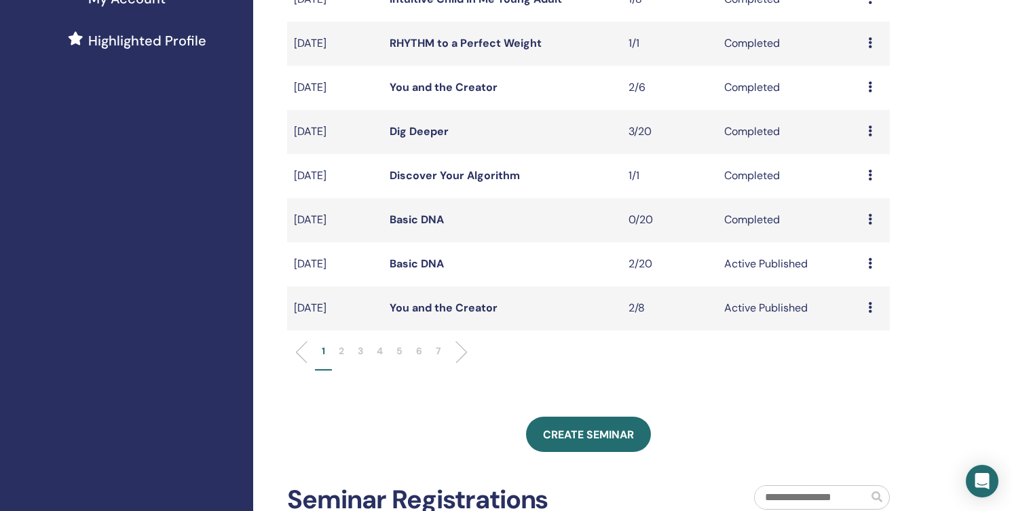
click at [398, 350] on p "5" at bounding box center [399, 351] width 6 height 14
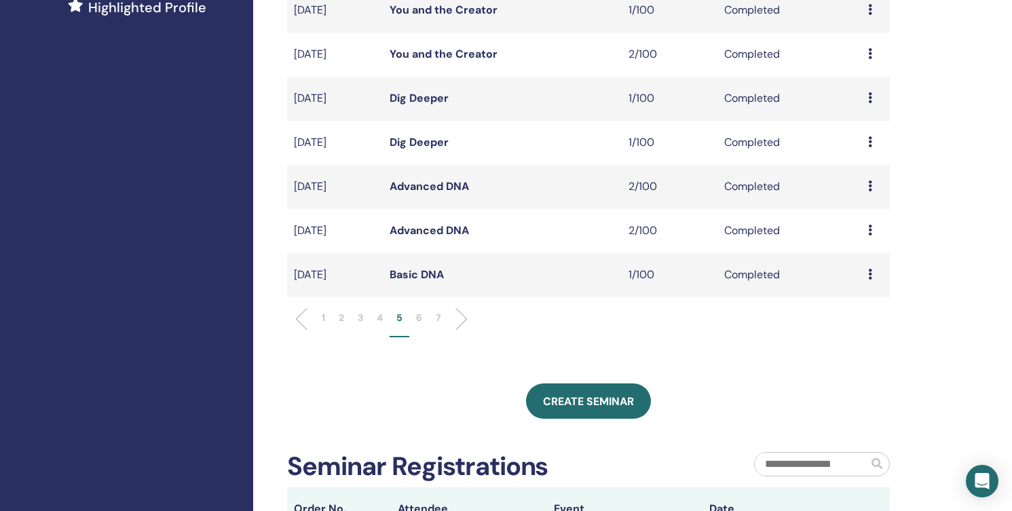
scroll to position [396, 0]
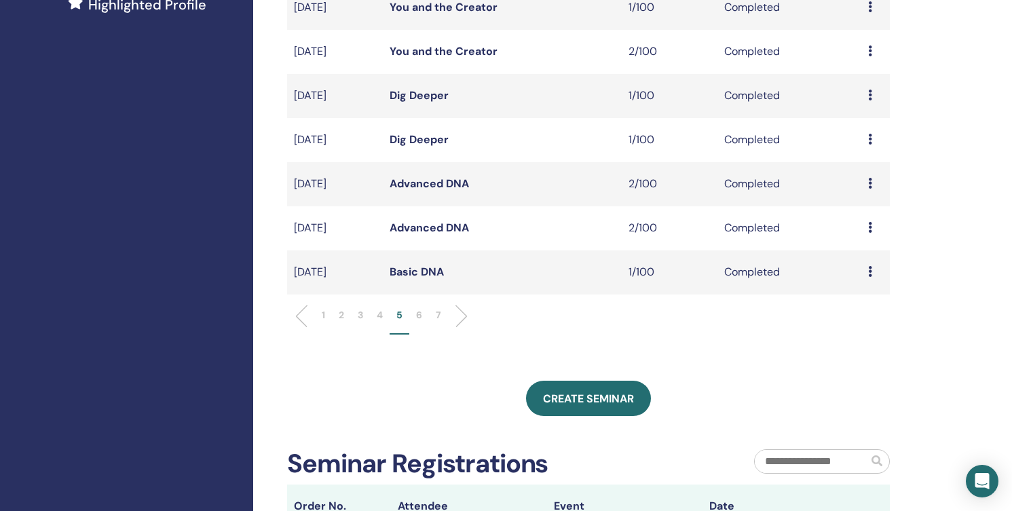
click at [381, 316] on p "4" at bounding box center [380, 315] width 6 height 14
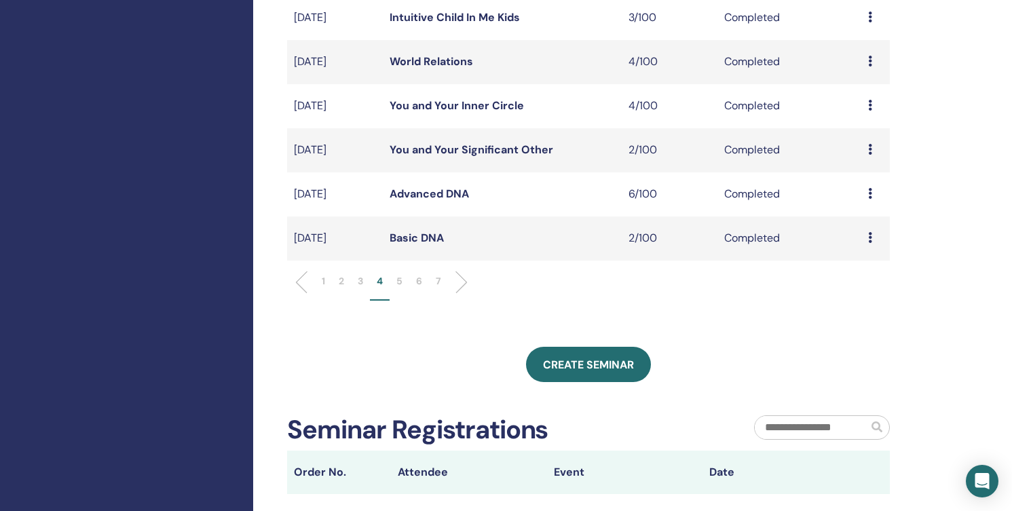
scroll to position [428, 0]
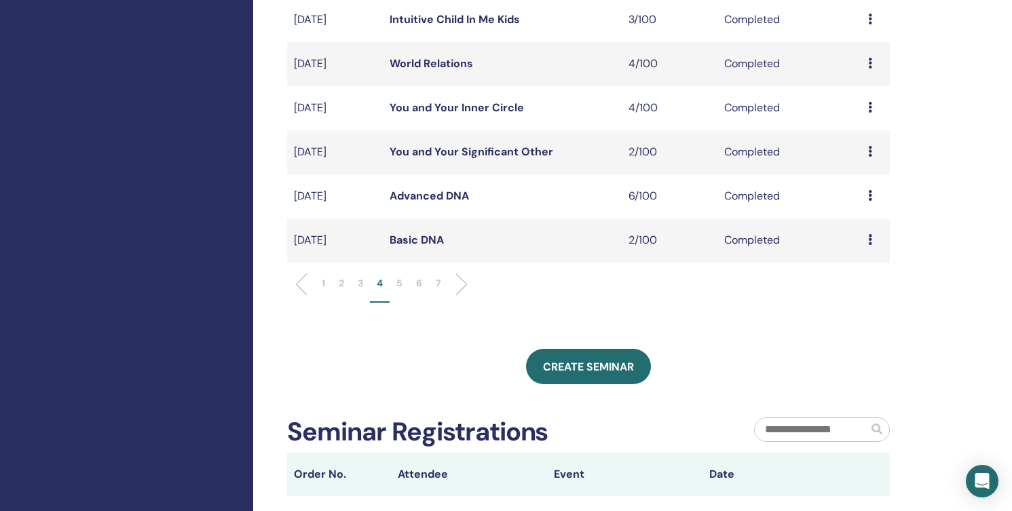
click at [417, 278] on p "6" at bounding box center [419, 283] width 6 height 14
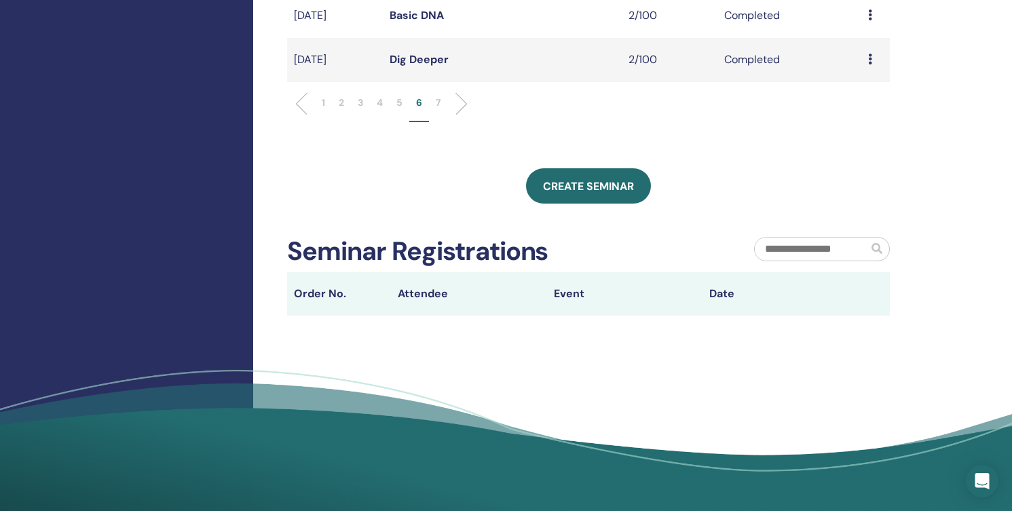
scroll to position [606, 0]
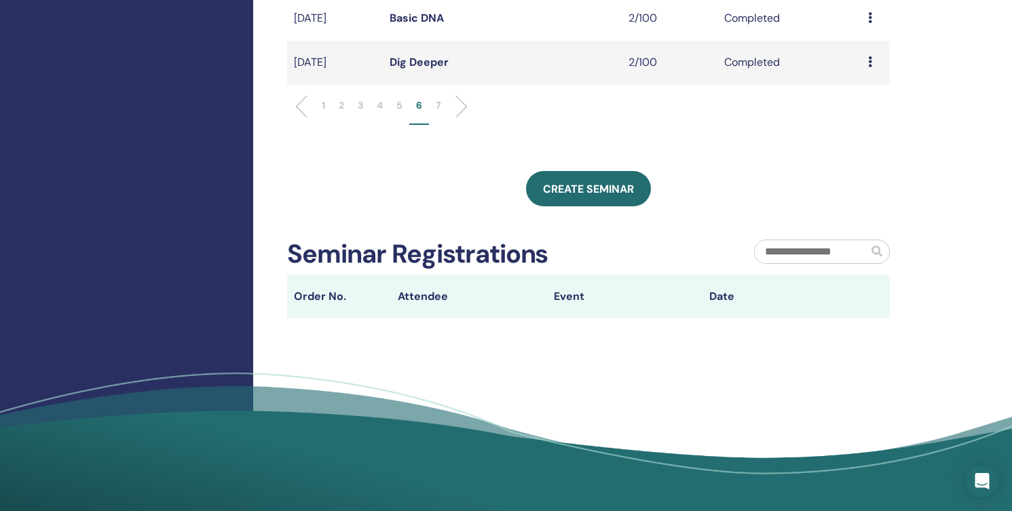
click at [437, 107] on p "7" at bounding box center [438, 105] width 5 height 14
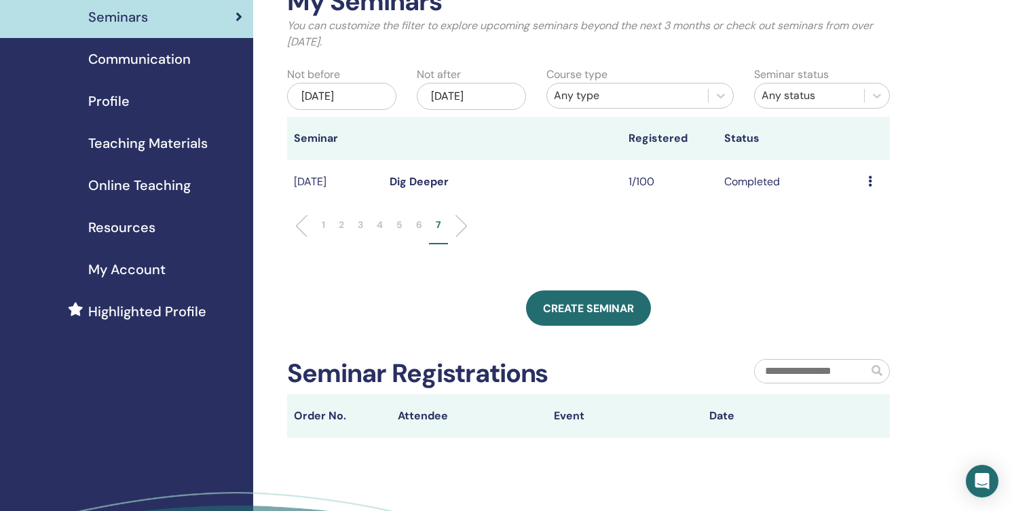
scroll to position [79, 0]
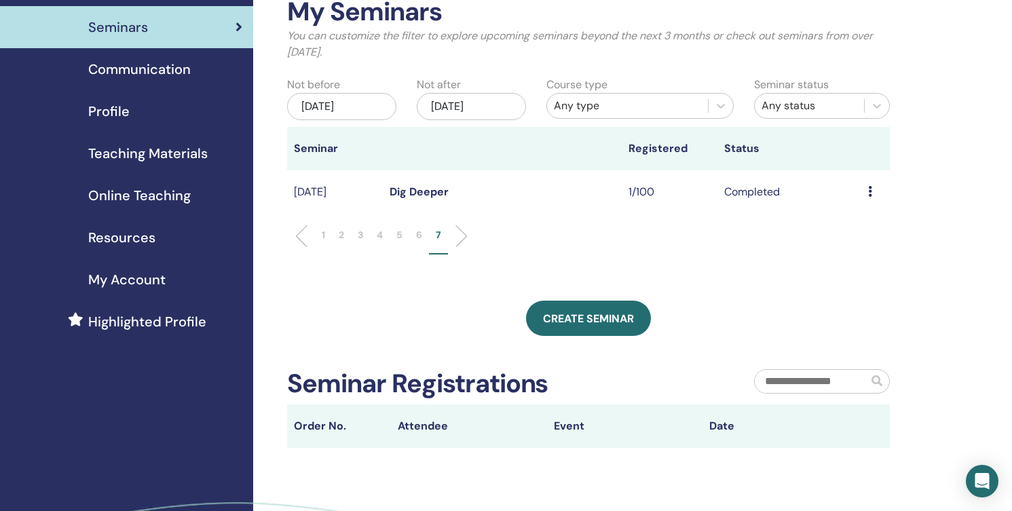
click at [869, 194] on icon at bounding box center [870, 191] width 4 height 11
click at [871, 225] on link "Attendees" at bounding box center [862, 225] width 52 height 14
click at [419, 233] on p "6" at bounding box center [419, 235] width 6 height 14
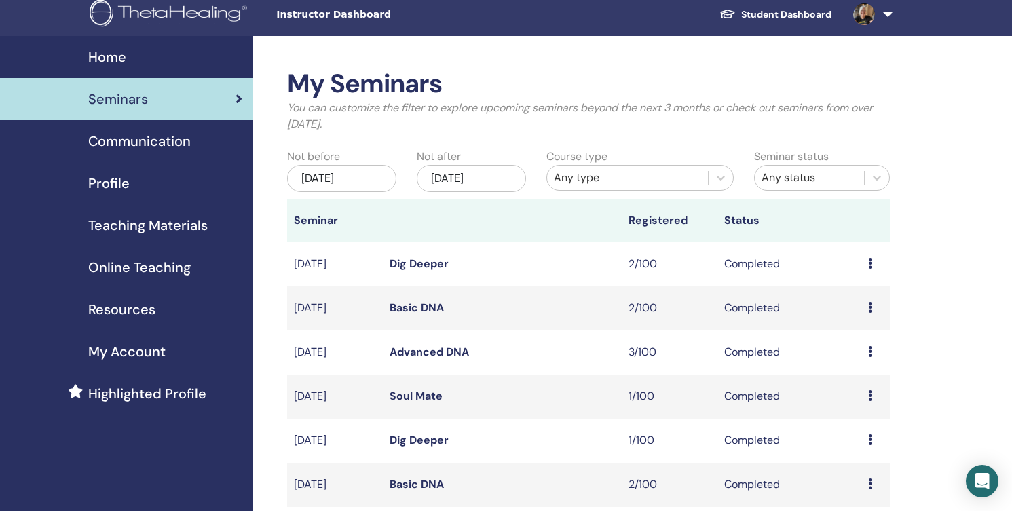
scroll to position [8, 0]
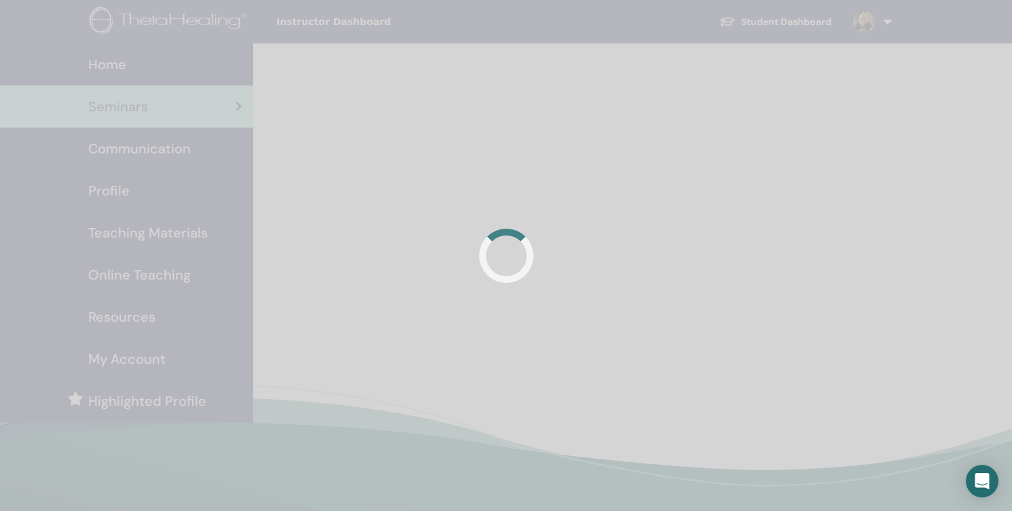
scroll to position [8, 0]
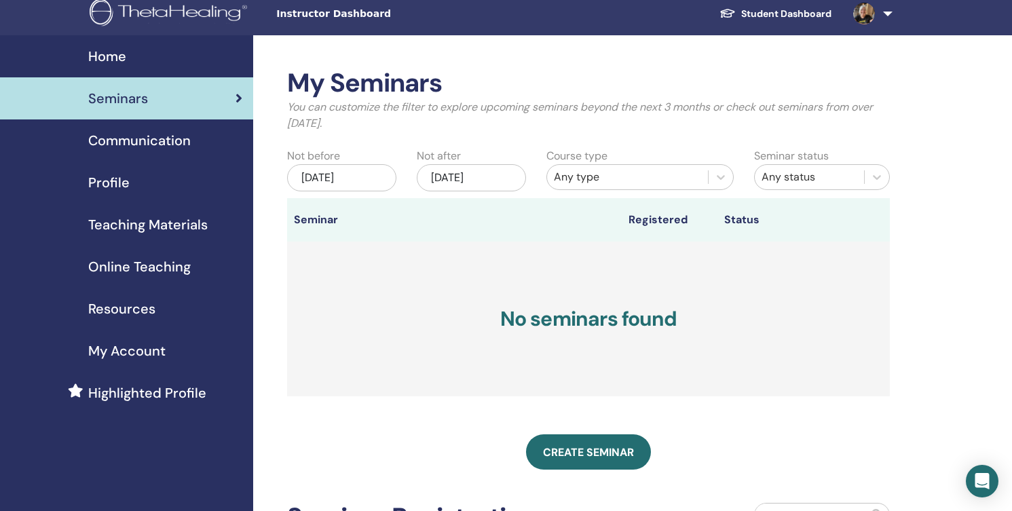
click at [382, 175] on div "[DATE]" at bounding box center [341, 177] width 109 height 27
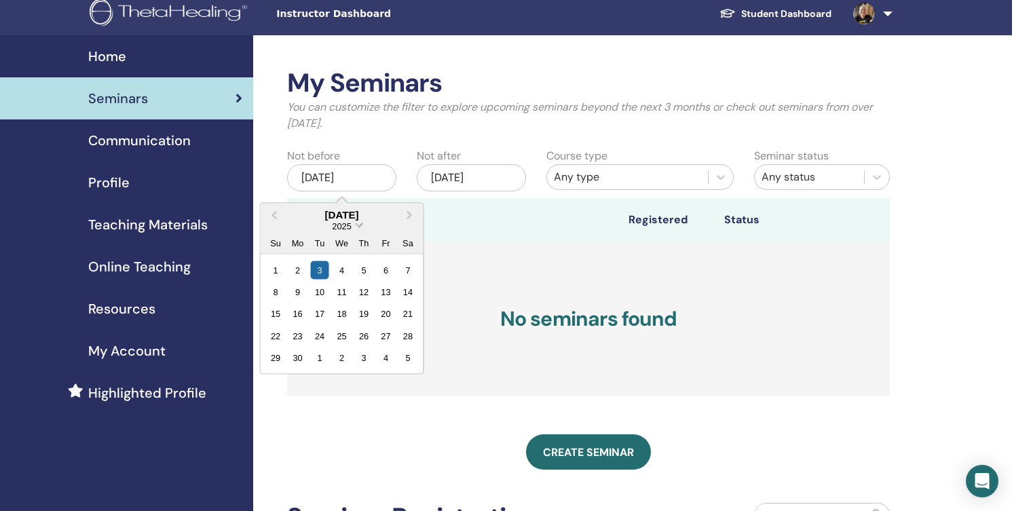
click at [349, 222] on span "2025" at bounding box center [341, 226] width 19 height 10
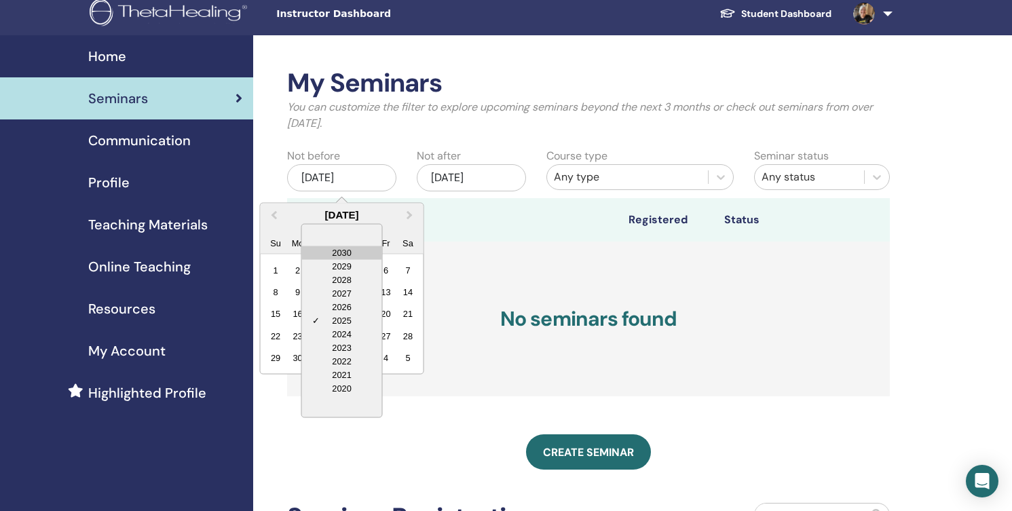
click at [336, 246] on div "2030" at bounding box center [341, 253] width 80 height 14
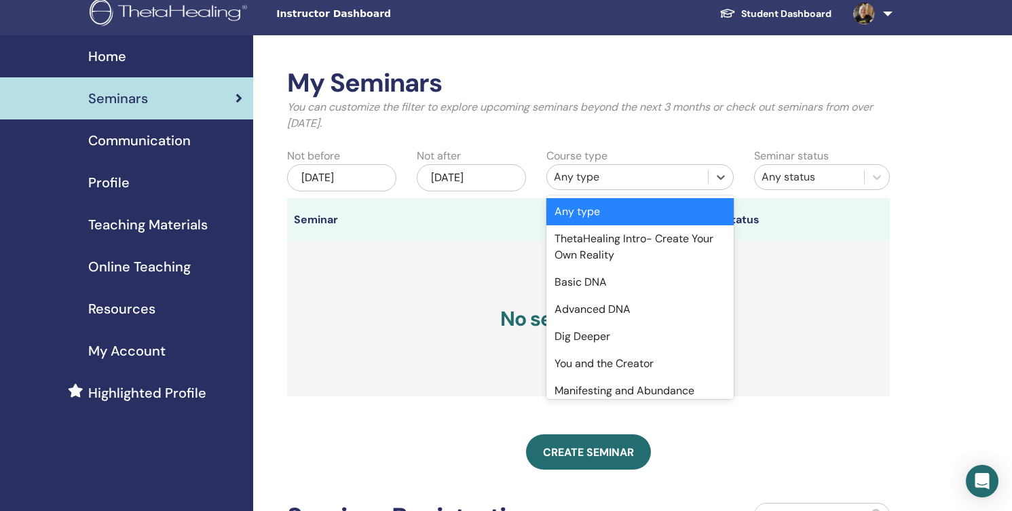
click at [596, 166] on div "Any type" at bounding box center [627, 177] width 161 height 22
click at [636, 391] on div "Manifesting and Abundance" at bounding box center [639, 390] width 187 height 27
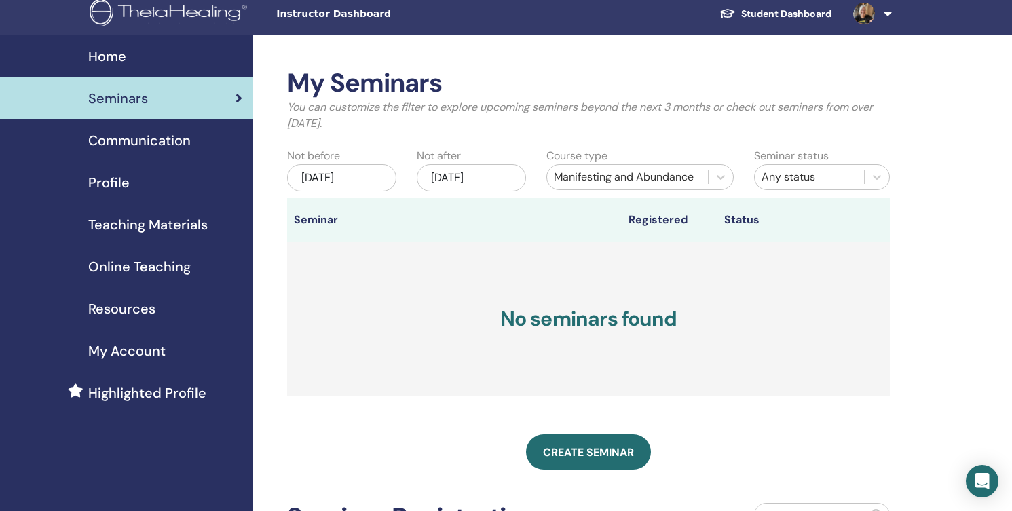
click at [350, 171] on div "Jun/03, 2025" at bounding box center [341, 177] width 109 height 27
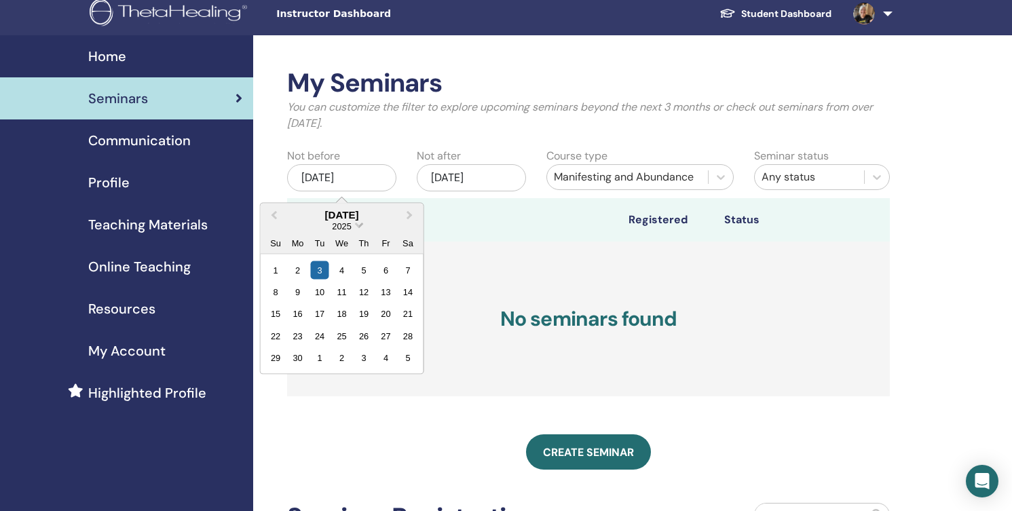
click at [346, 222] on span "2025" at bounding box center [341, 226] width 19 height 10
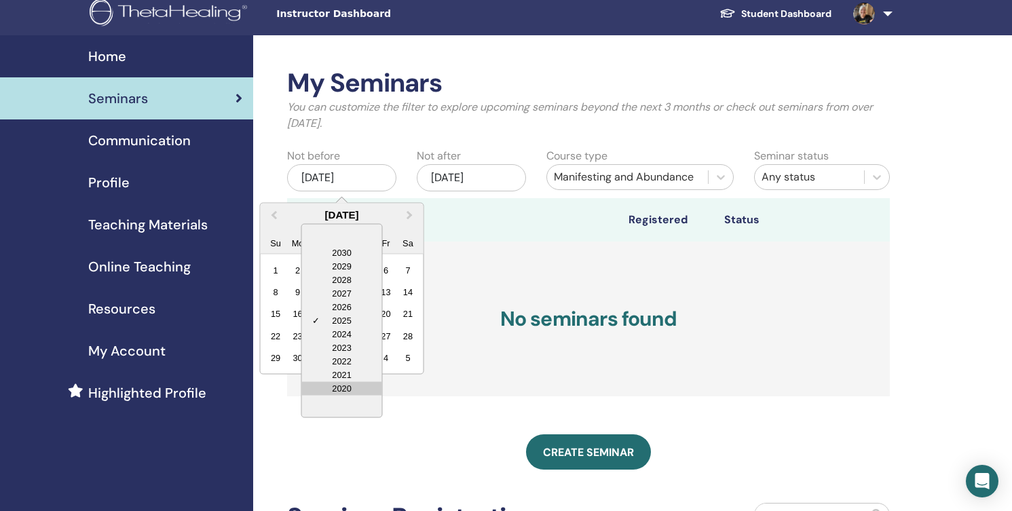
click at [351, 382] on div "2020" at bounding box center [341, 388] width 80 height 14
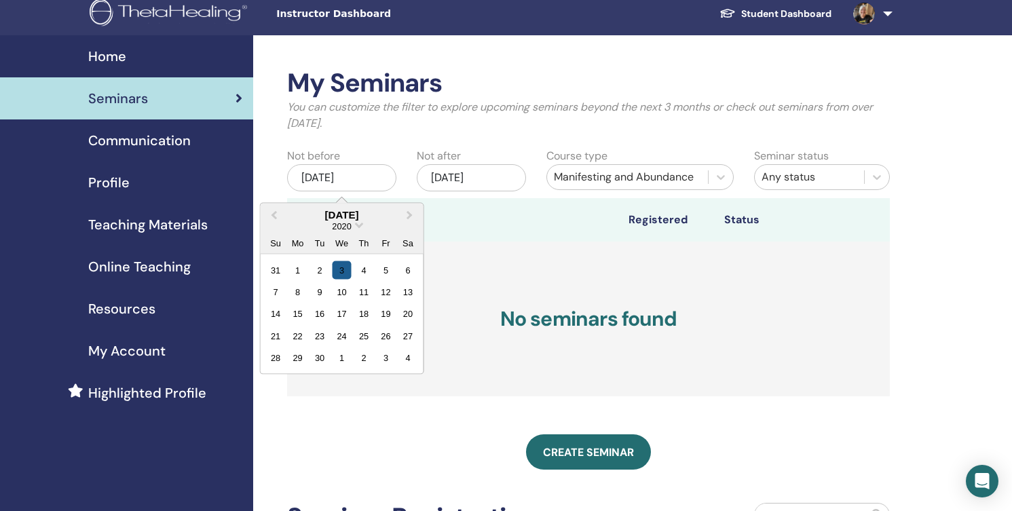
click at [342, 271] on div "3" at bounding box center [341, 270] width 18 height 18
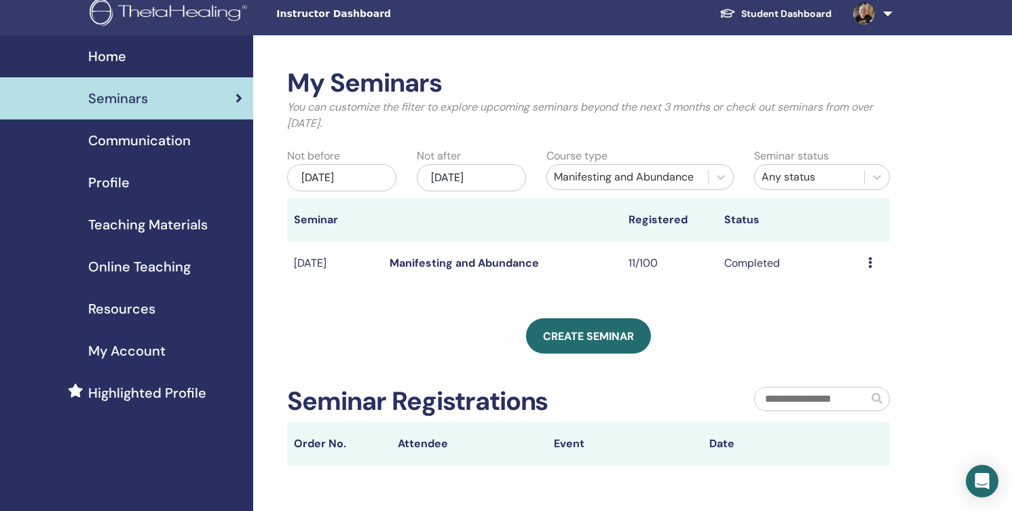
click at [869, 259] on icon at bounding box center [870, 262] width 4 height 11
click at [869, 288] on link "Attendees" at bounding box center [861, 291] width 52 height 14
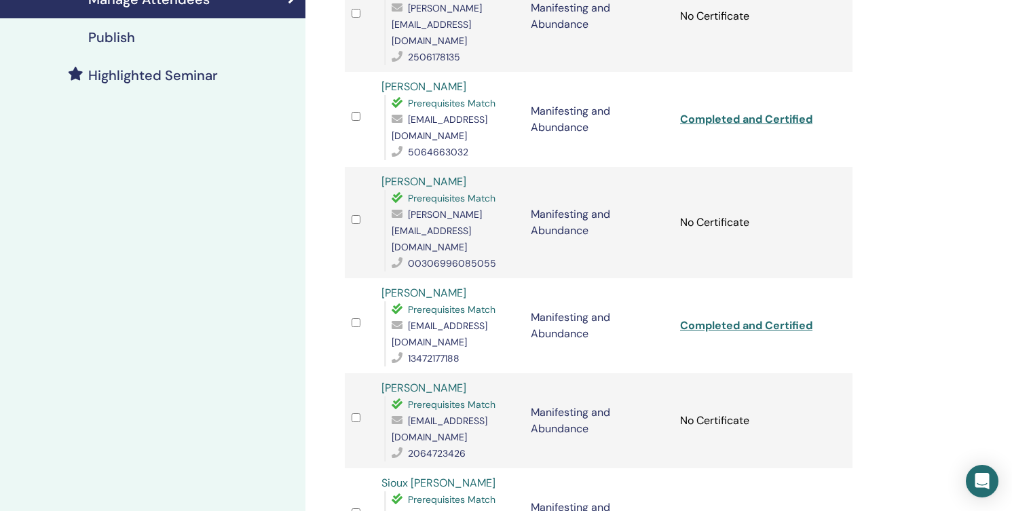
scroll to position [357, 0]
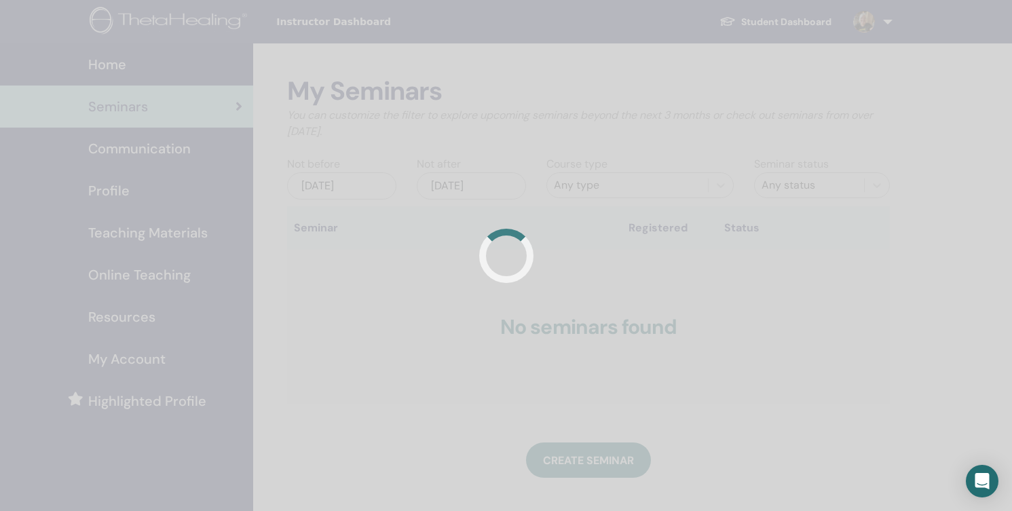
scroll to position [8, 0]
